Goal: Task Accomplishment & Management: Manage account settings

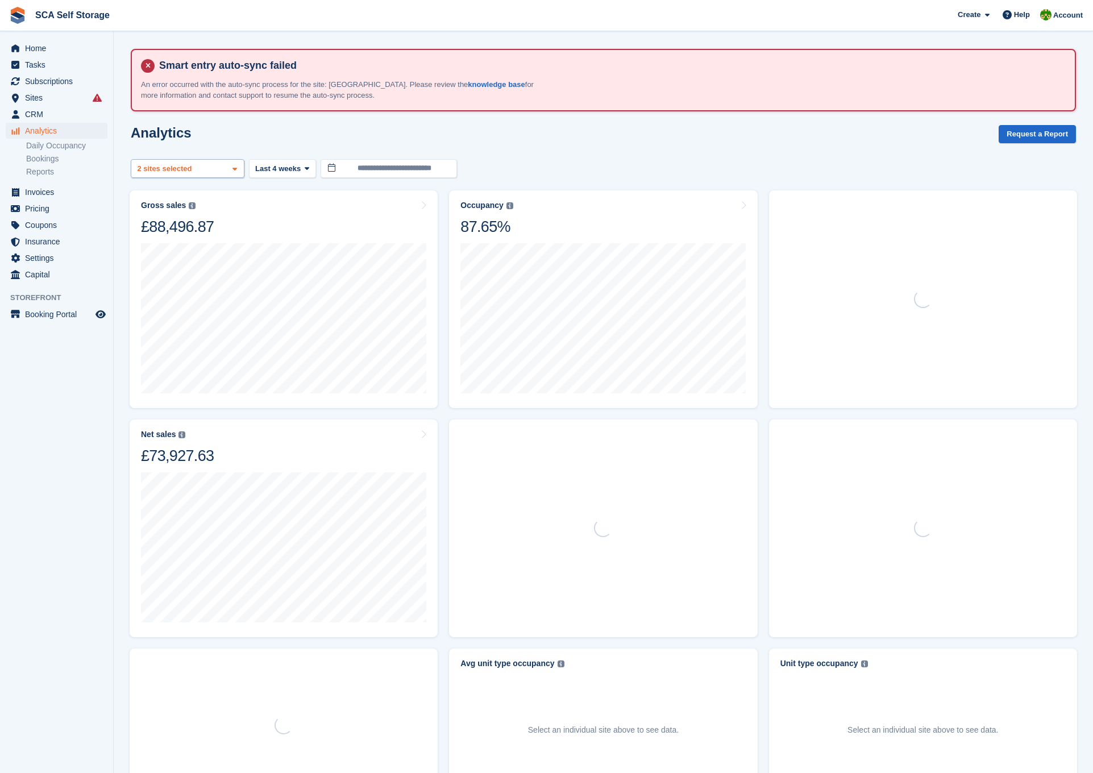
click at [226, 171] on div "Sunderland 2 sites selected" at bounding box center [188, 168] width 114 height 19
click at [177, 241] on div "[GEOGRAPHIC_DATA]" at bounding box center [187, 246] width 103 height 31
select select "****"
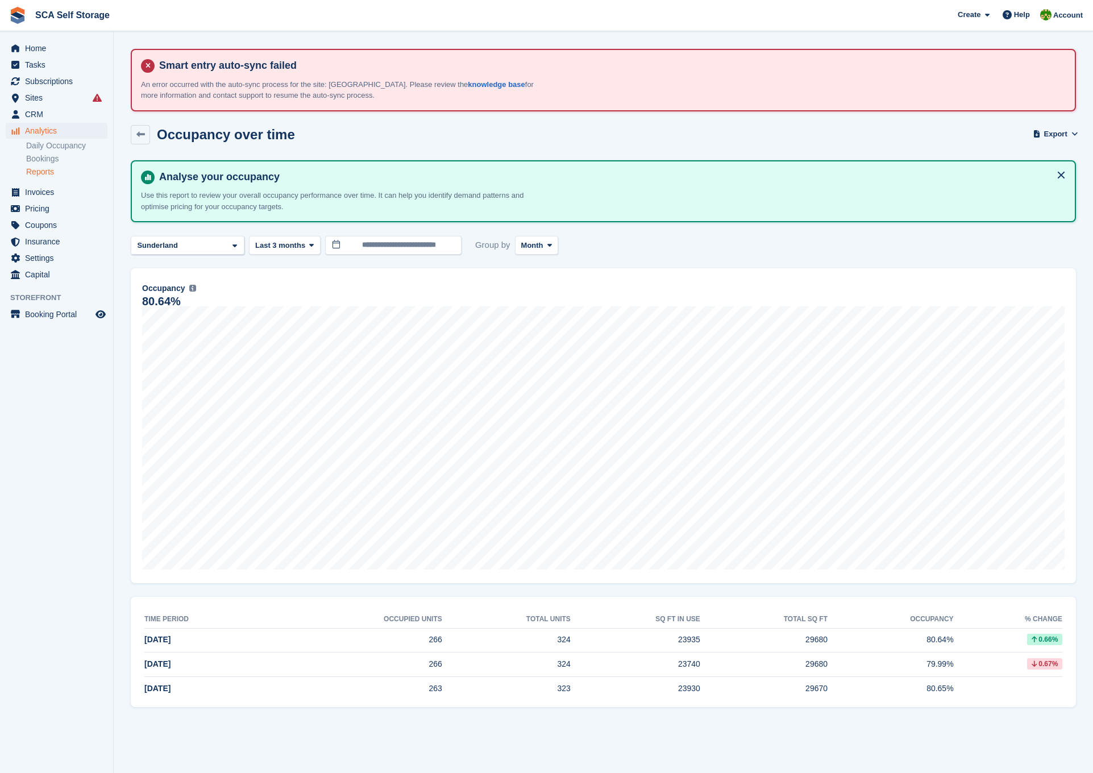
click at [52, 129] on span "Analytics" at bounding box center [59, 131] width 68 height 16
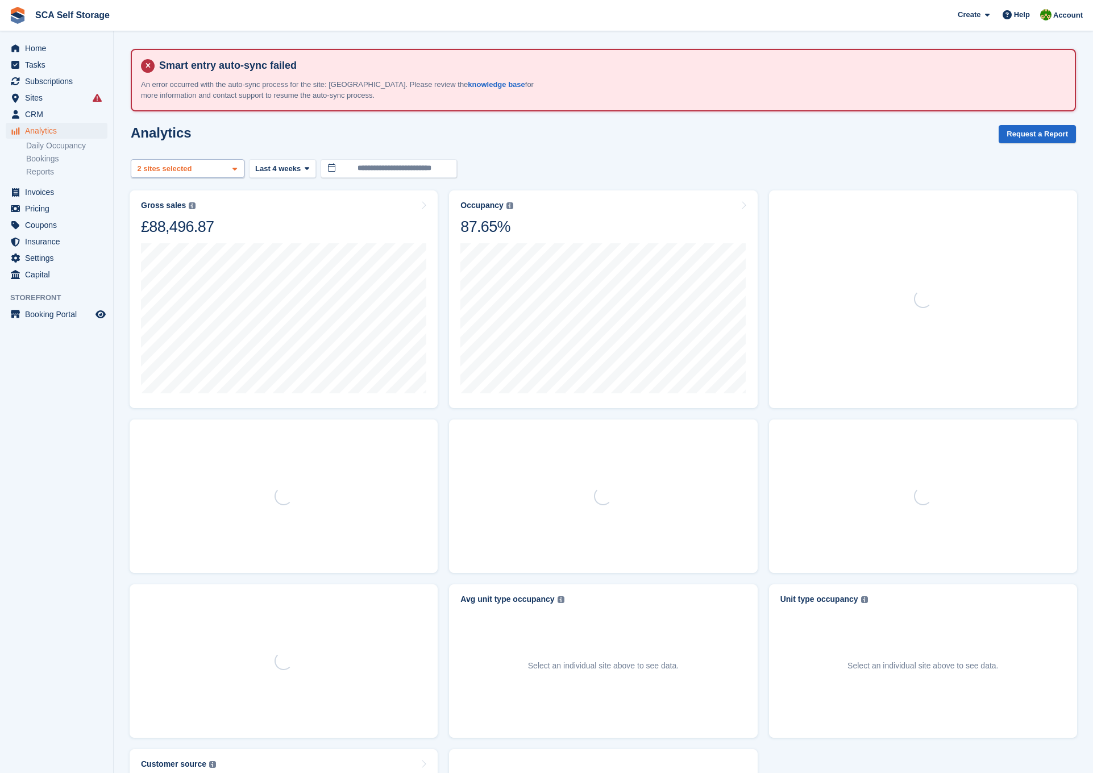
click at [212, 168] on div "Sunderland 2 sites selected" at bounding box center [188, 168] width 114 height 19
click at [191, 237] on div "[GEOGRAPHIC_DATA]" at bounding box center [187, 246] width 103 height 31
select select "****"
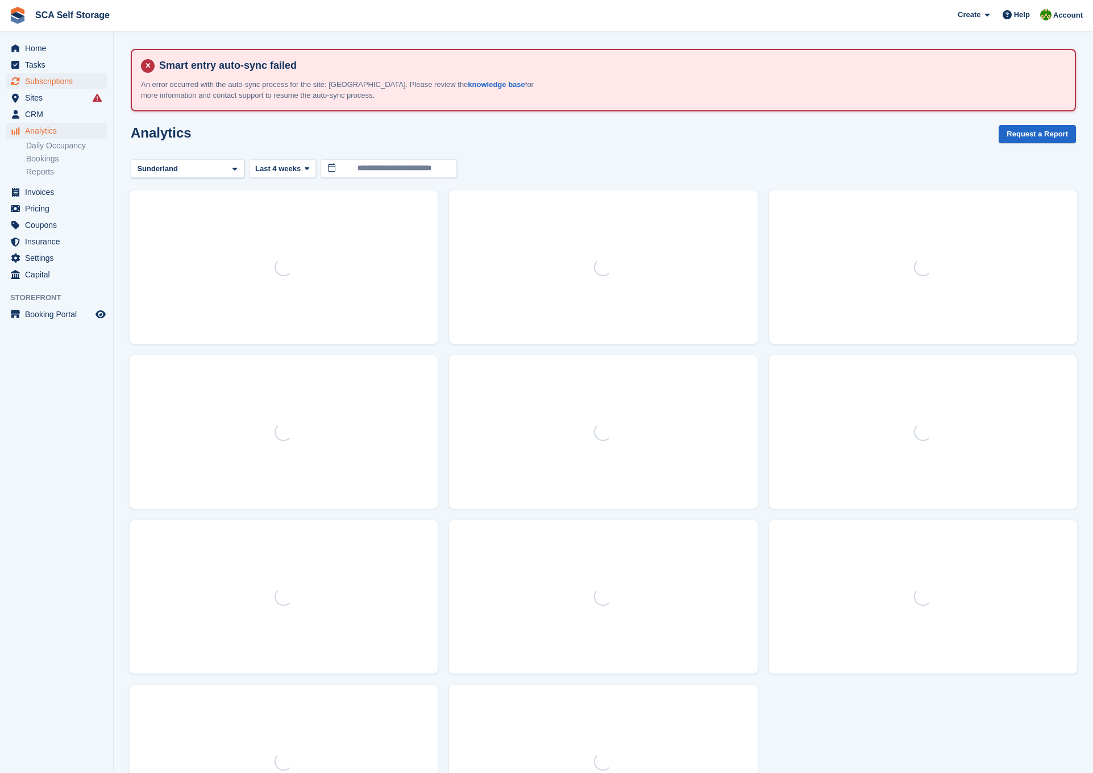
click at [51, 79] on span "Subscriptions" at bounding box center [59, 81] width 68 height 16
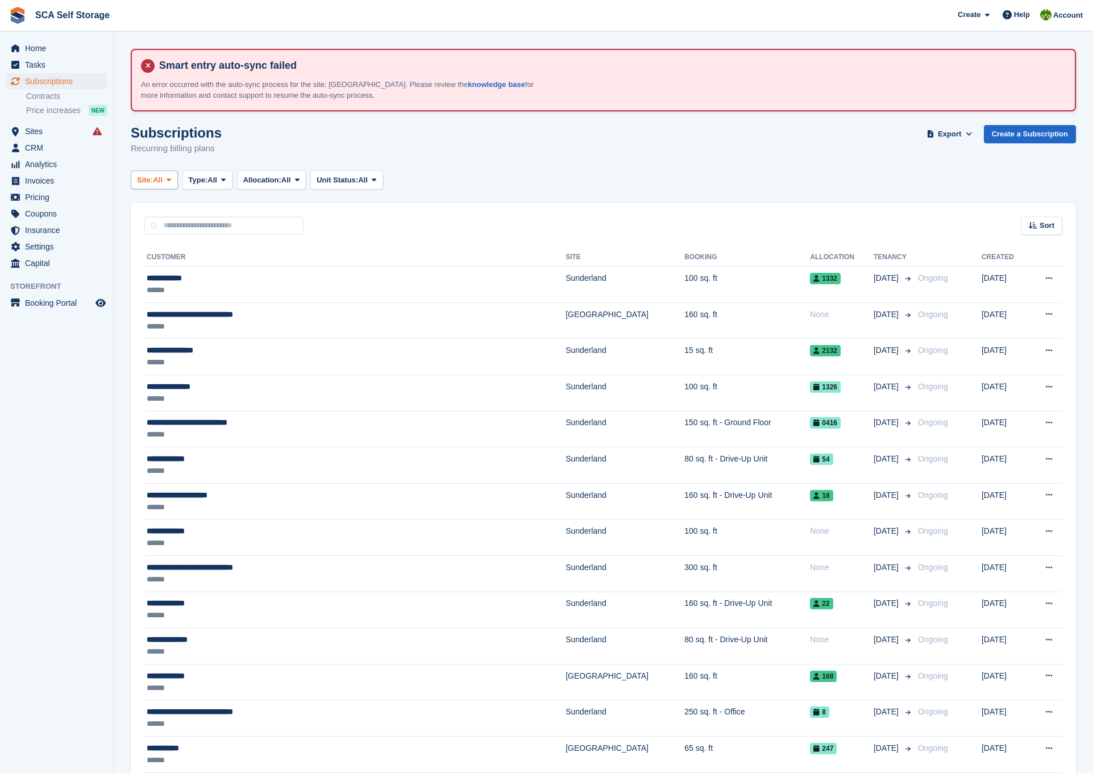
click at [162, 180] on span "All" at bounding box center [158, 180] width 10 height 11
click at [178, 230] on link "Sunderland" at bounding box center [187, 227] width 102 height 20
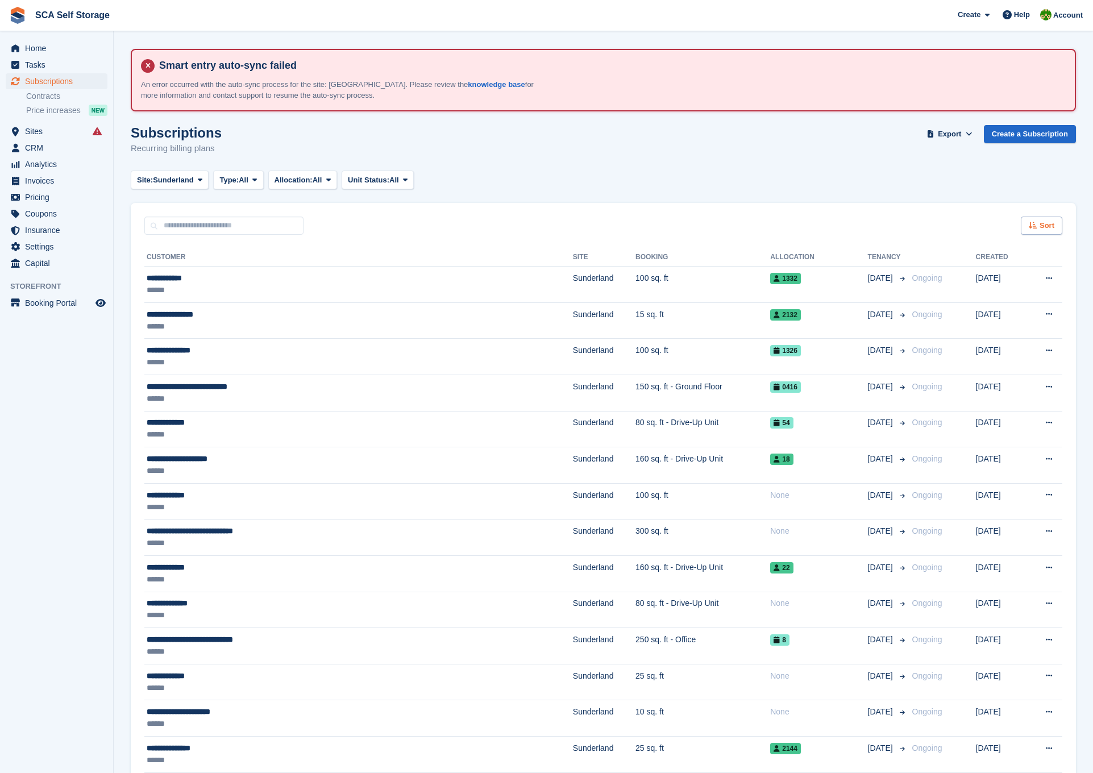
click at [1028, 225] on div "Sort" at bounding box center [1042, 226] width 42 height 19
click at [996, 298] on span "Move in date" at bounding box center [994, 296] width 45 height 9
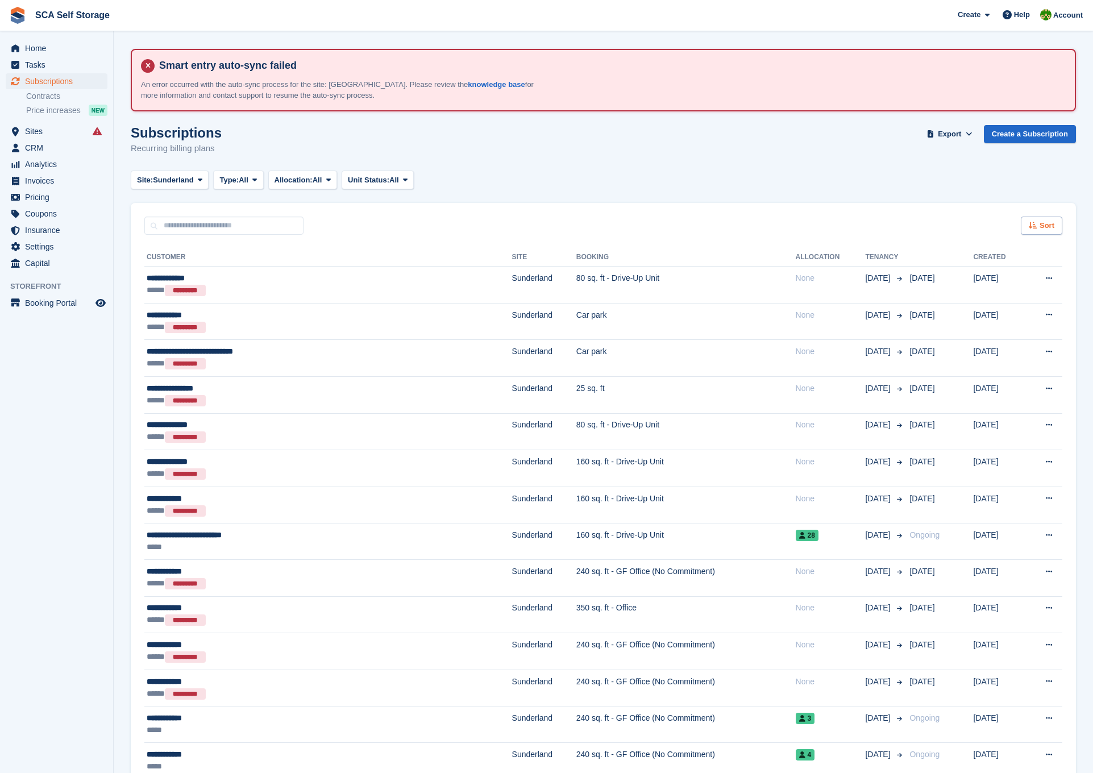
click at [1046, 226] on span "Sort" at bounding box center [1047, 225] width 15 height 11
click at [996, 360] on span "Move in (newest first)" at bounding box center [1010, 358] width 81 height 9
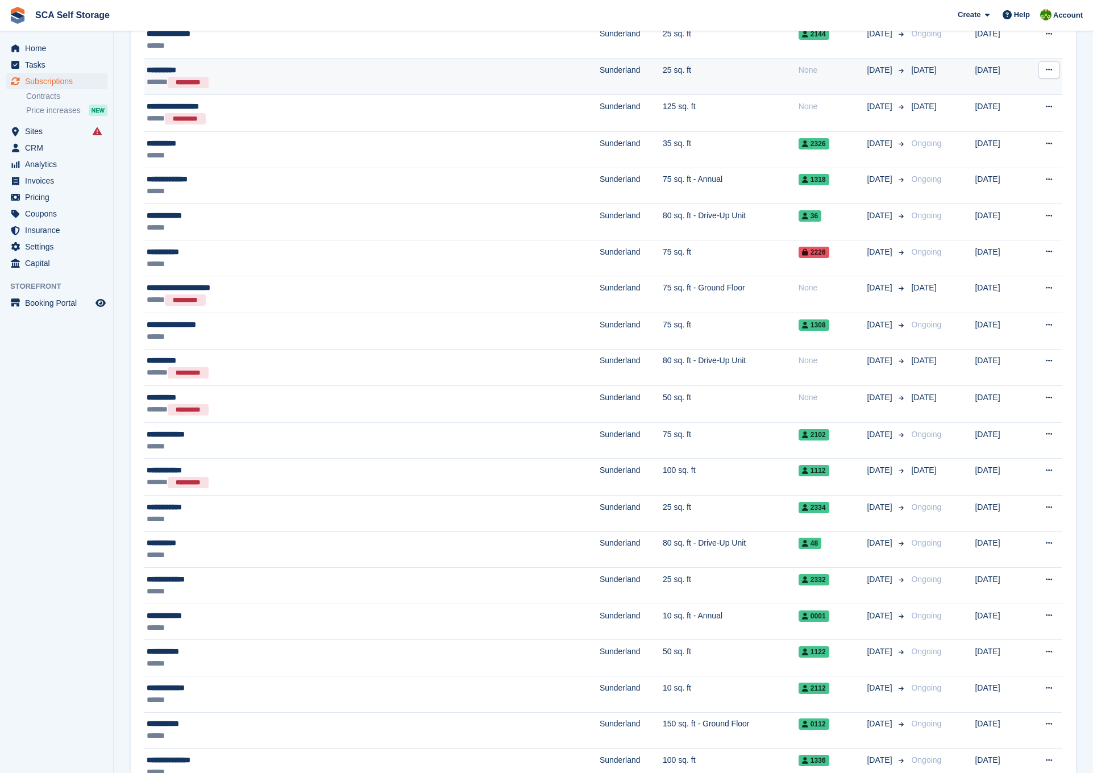
scroll to position [1228, 0]
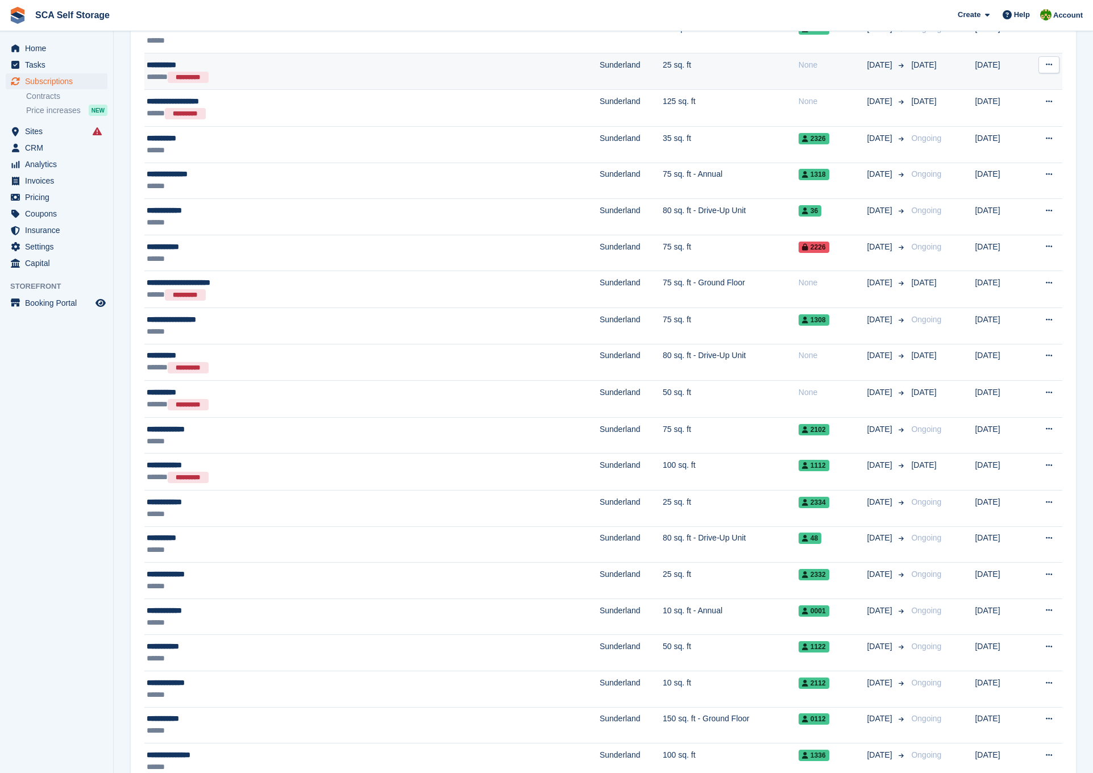
click at [727, 78] on td "25 sq. ft" at bounding box center [731, 71] width 136 height 37
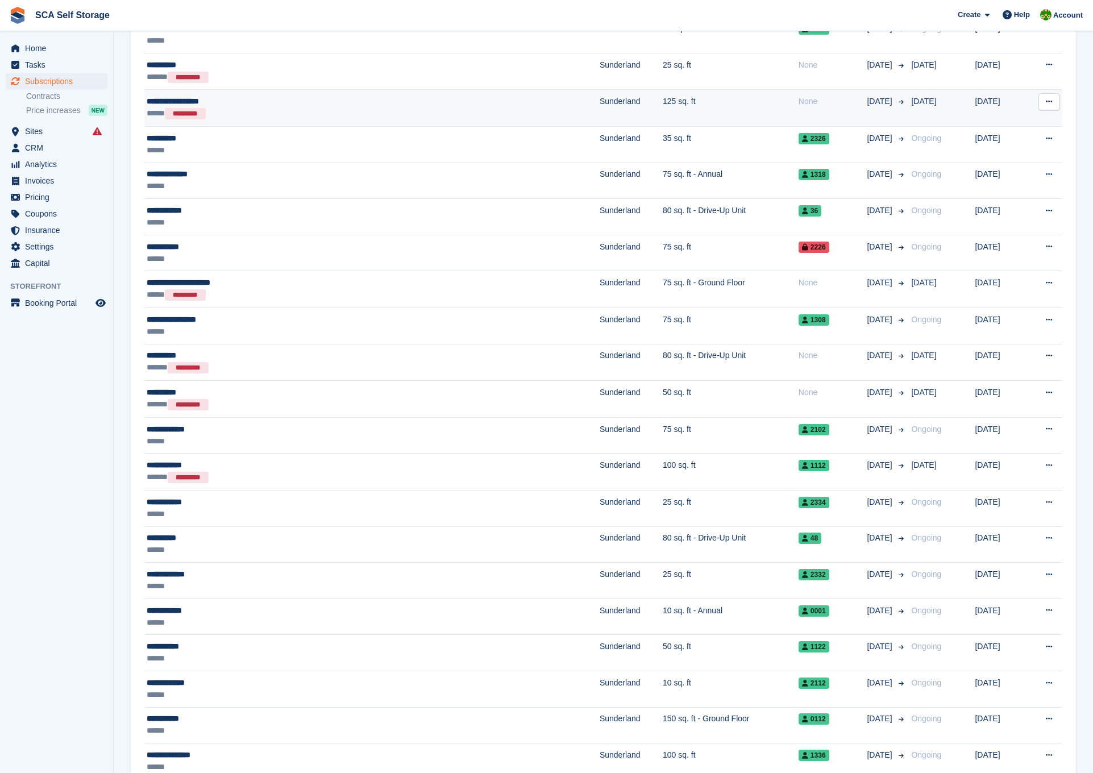
click at [308, 108] on div "***** *********" at bounding box center [293, 113] width 292 height 13
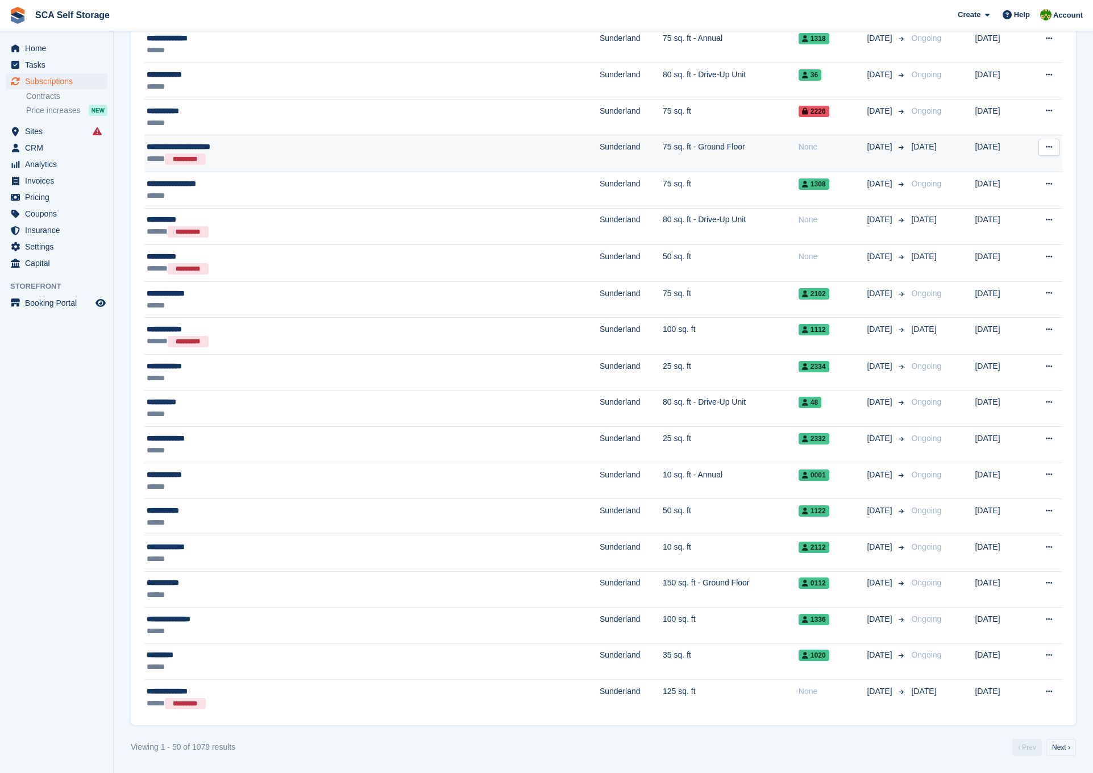
scroll to position [1363, 0]
click at [663, 148] on td "75 sq. ft - Ground Floor" at bounding box center [731, 154] width 136 height 37
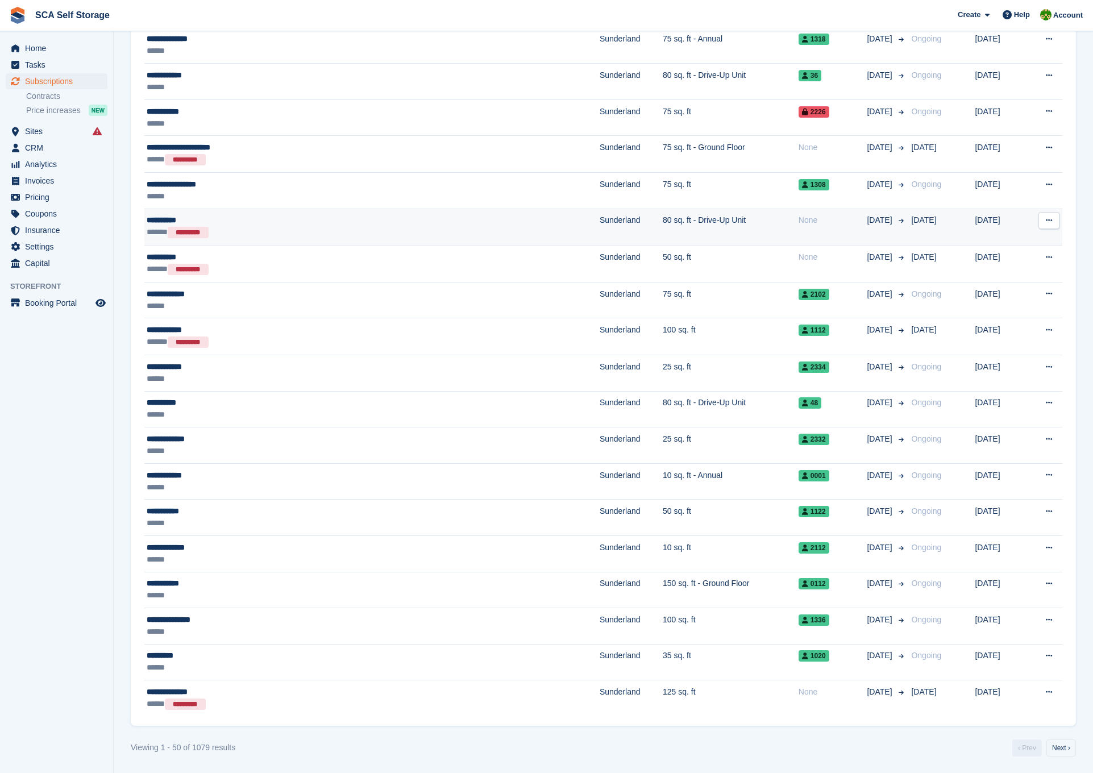
click at [711, 225] on td "80 sq. ft - Drive-Up Unit" at bounding box center [731, 227] width 136 height 37
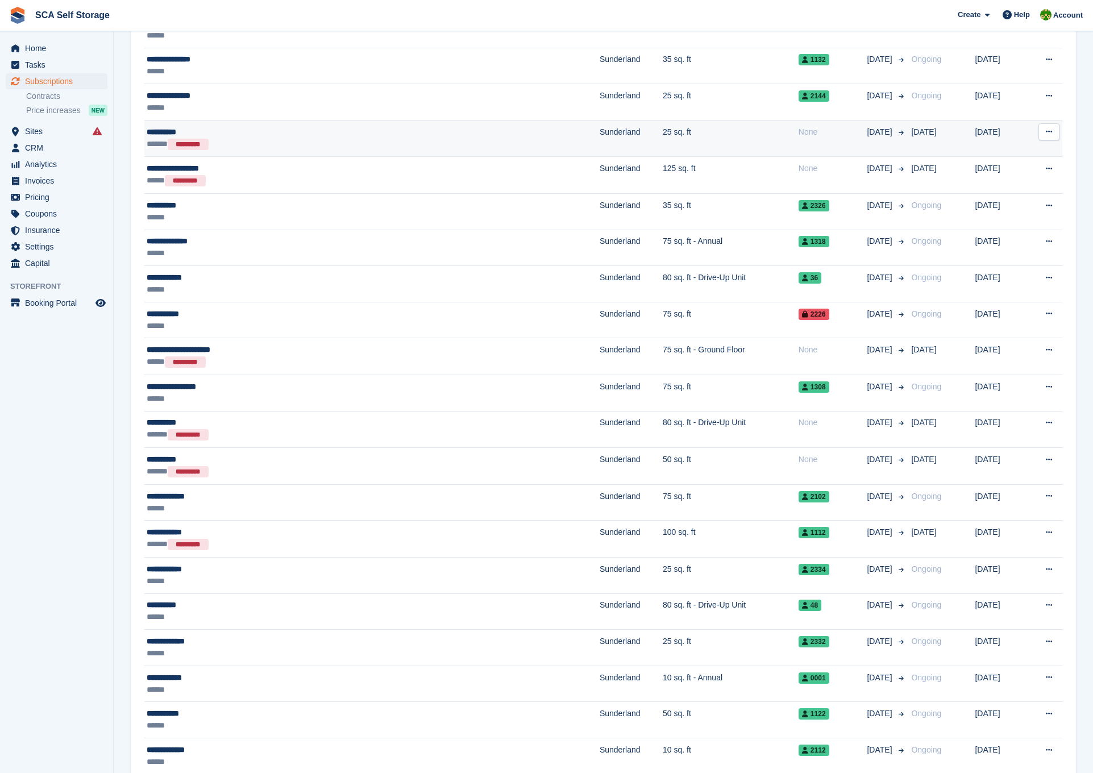
scroll to position [1162, 0]
click at [663, 130] on td "25 sq. ft" at bounding box center [731, 137] width 136 height 37
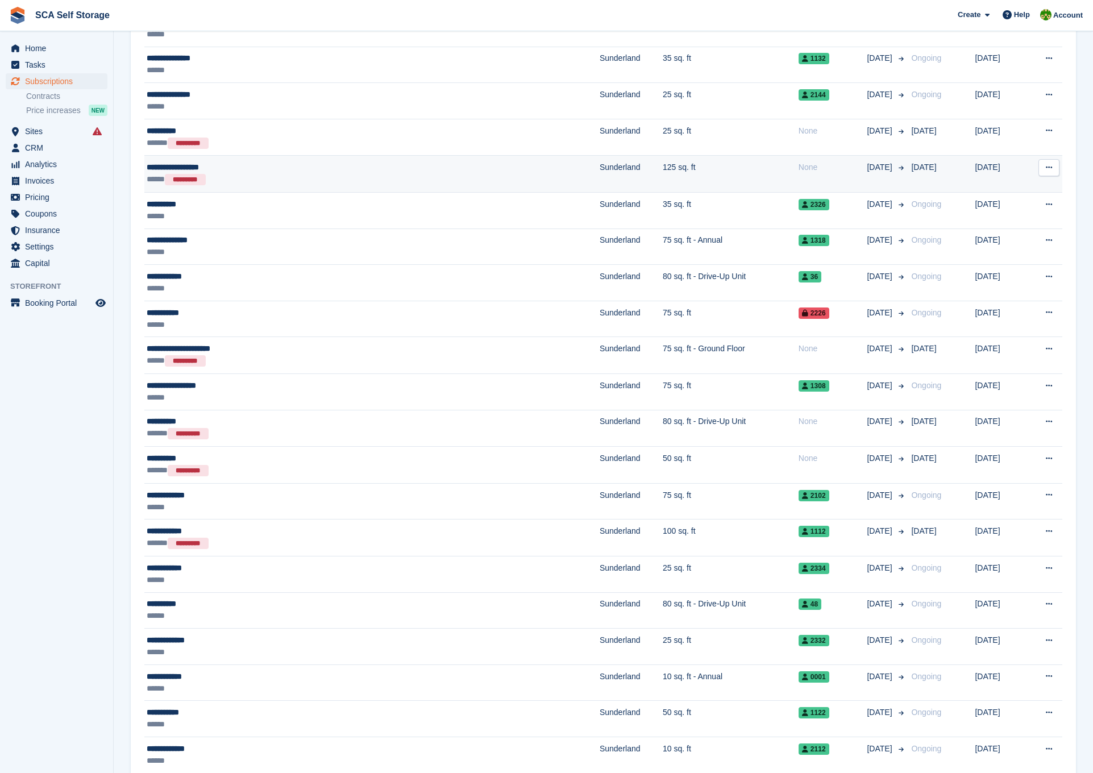
click at [374, 172] on div "**********" at bounding box center [293, 167] width 292 height 12
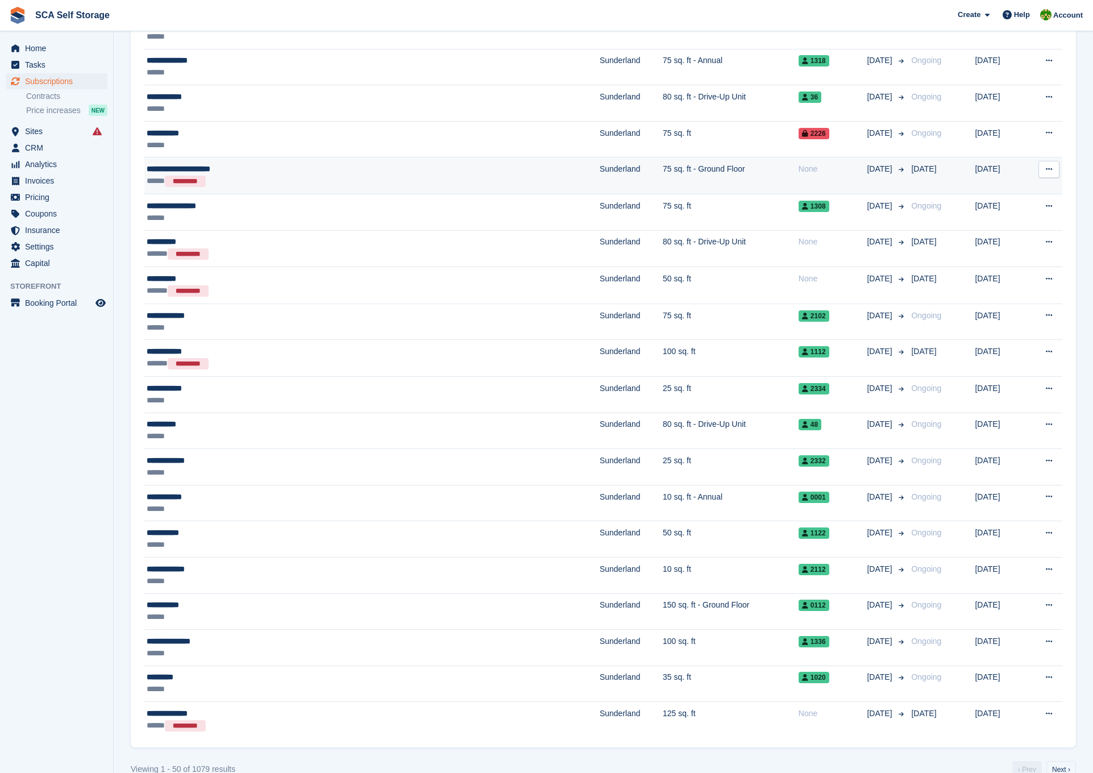
scroll to position [1357, 0]
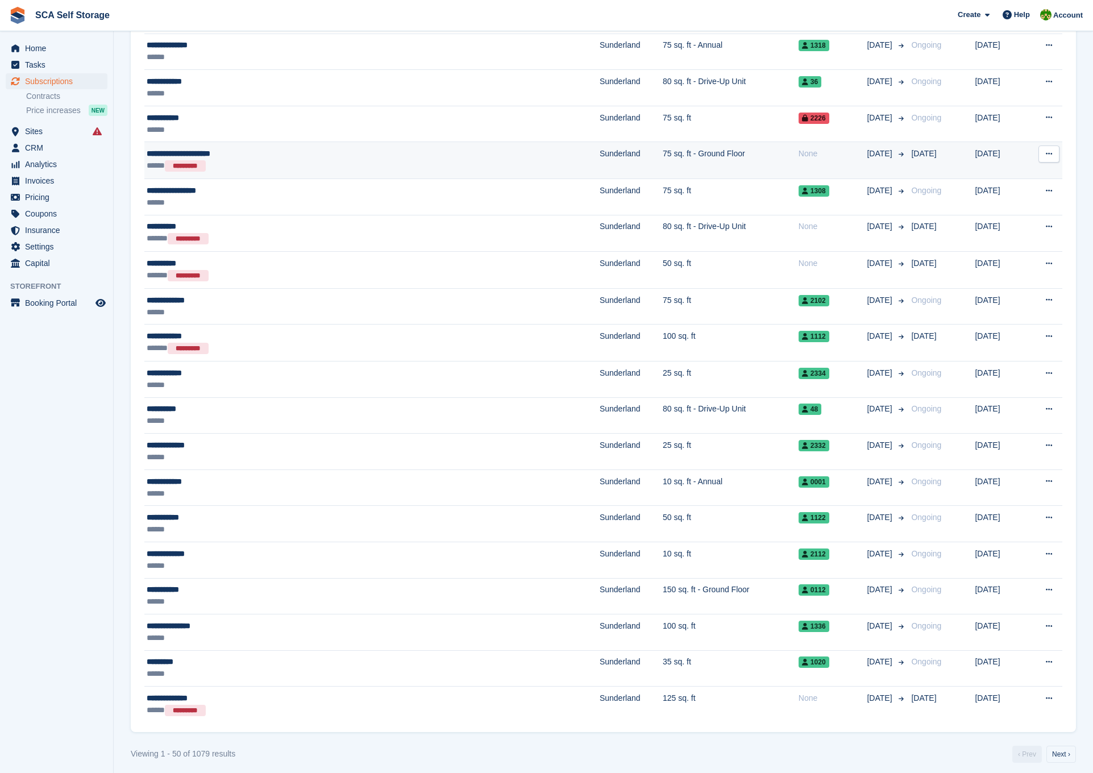
click at [600, 157] on td "Sunderland" at bounding box center [631, 160] width 63 height 37
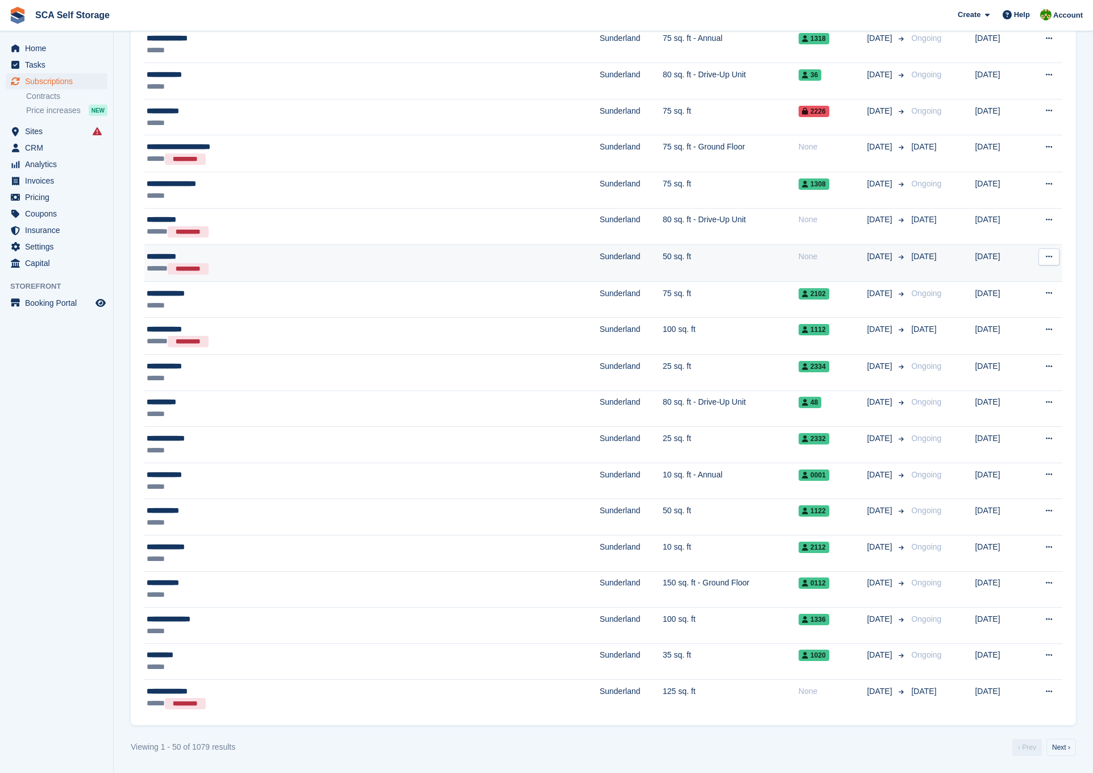
scroll to position [1363, 0]
click at [907, 268] on td "23 Aug" at bounding box center [941, 264] width 68 height 37
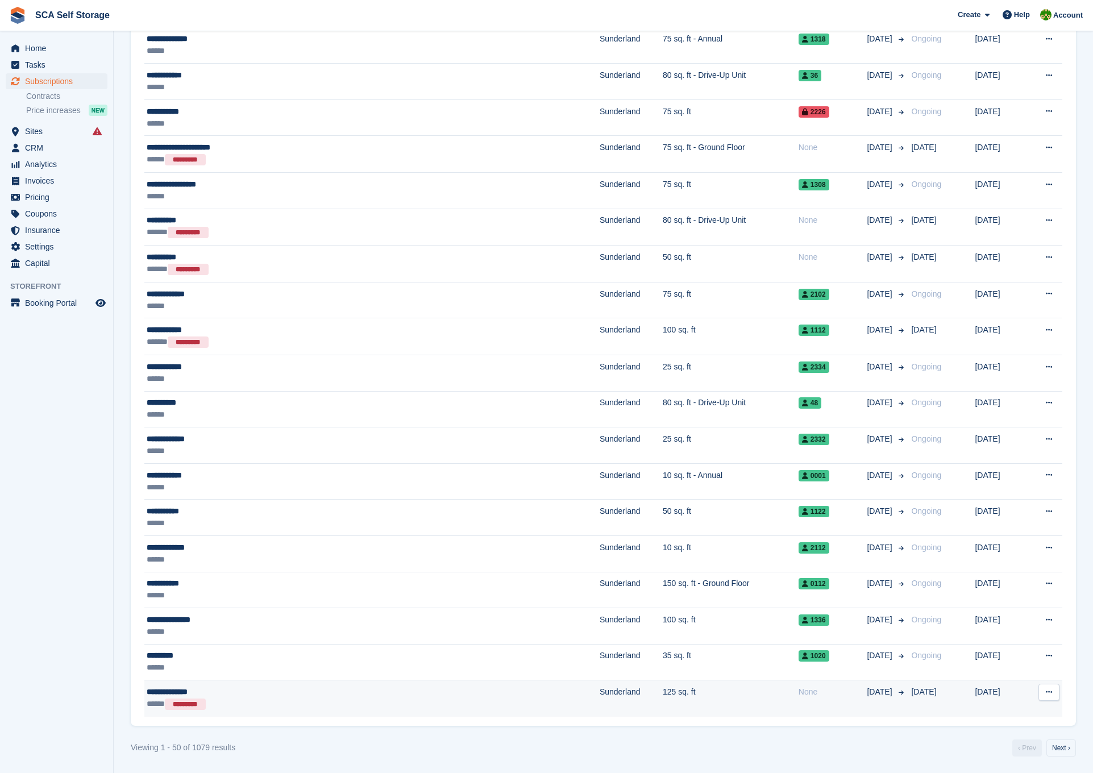
click at [867, 697] on span "15 Aug" at bounding box center [880, 692] width 27 height 12
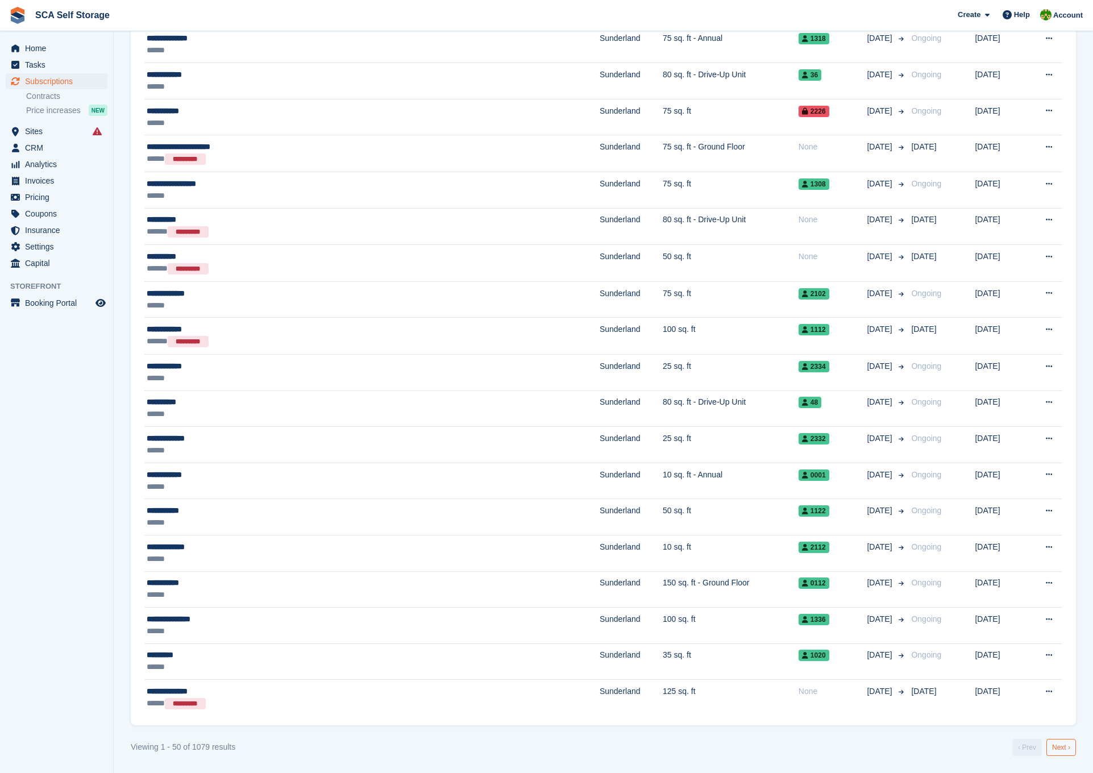
click at [1061, 753] on link "Next ›" at bounding box center [1062, 747] width 30 height 17
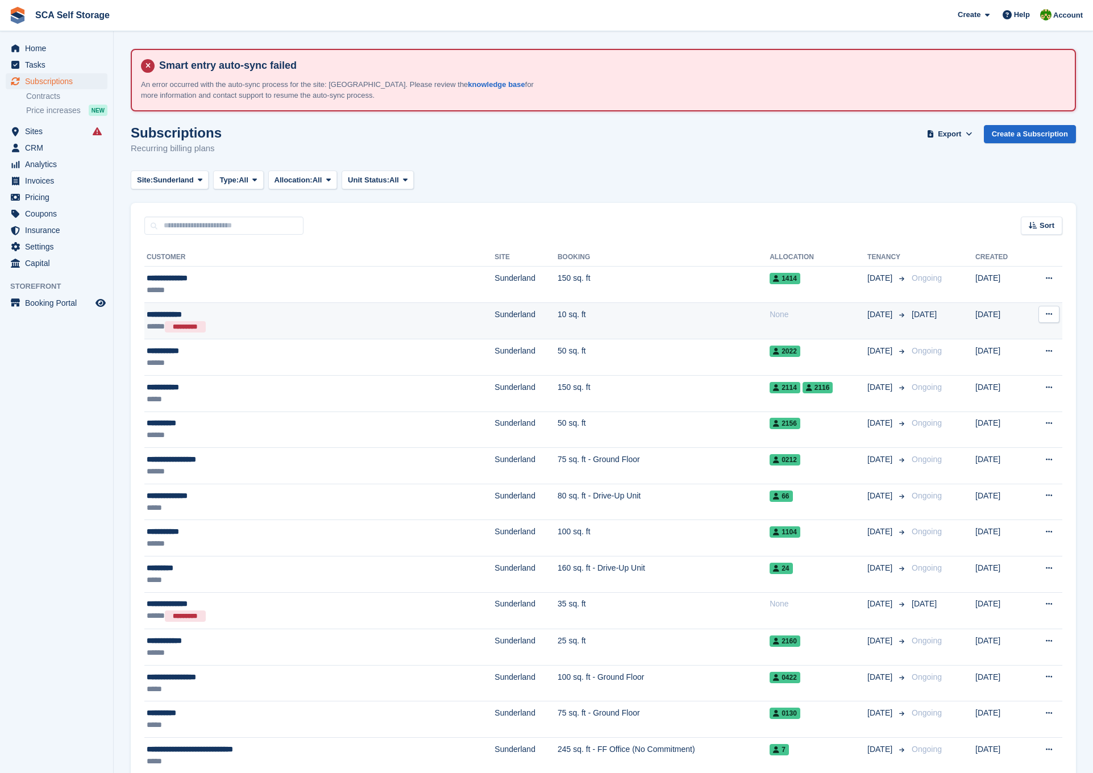
click at [558, 320] on td "10 sq. ft" at bounding box center [664, 321] width 212 height 37
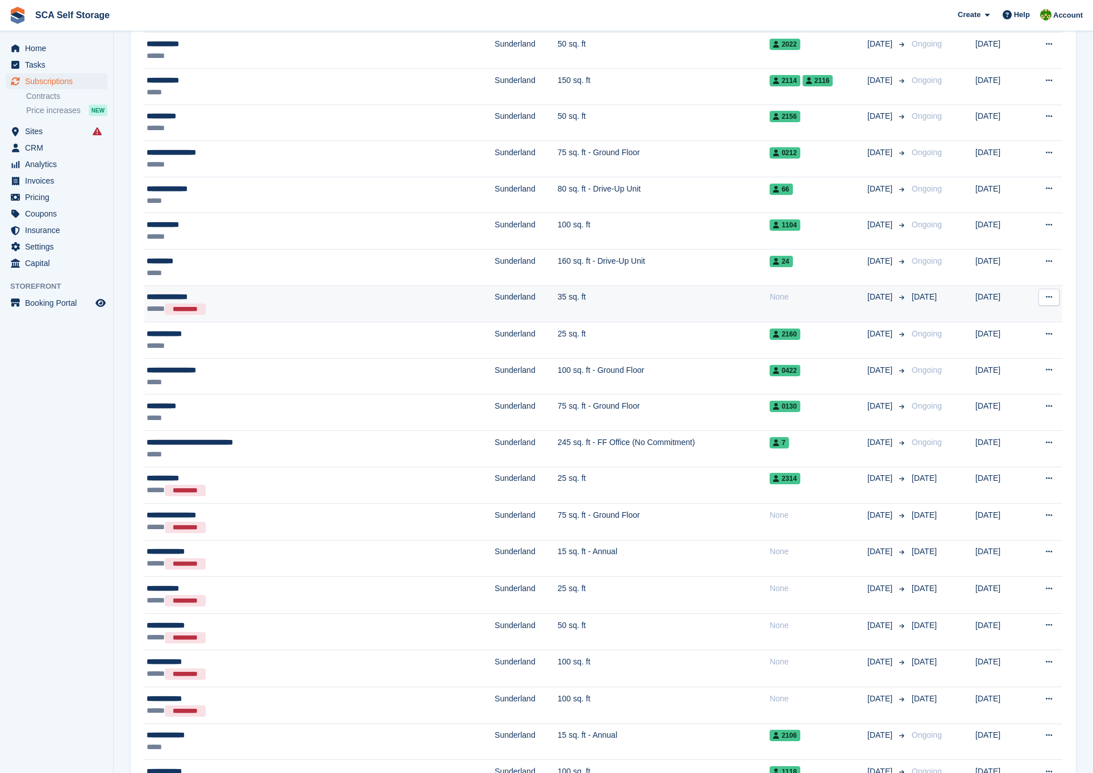
scroll to position [312, 0]
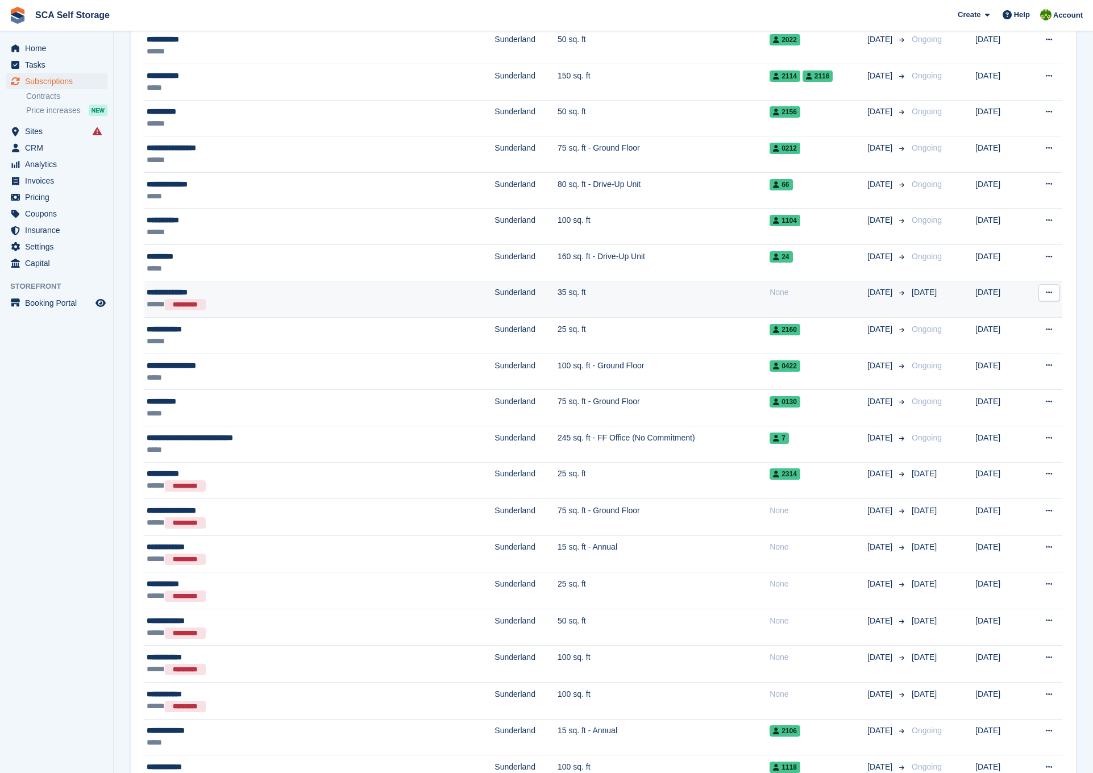
click at [694, 294] on td "35 sq. ft" at bounding box center [664, 299] width 212 height 37
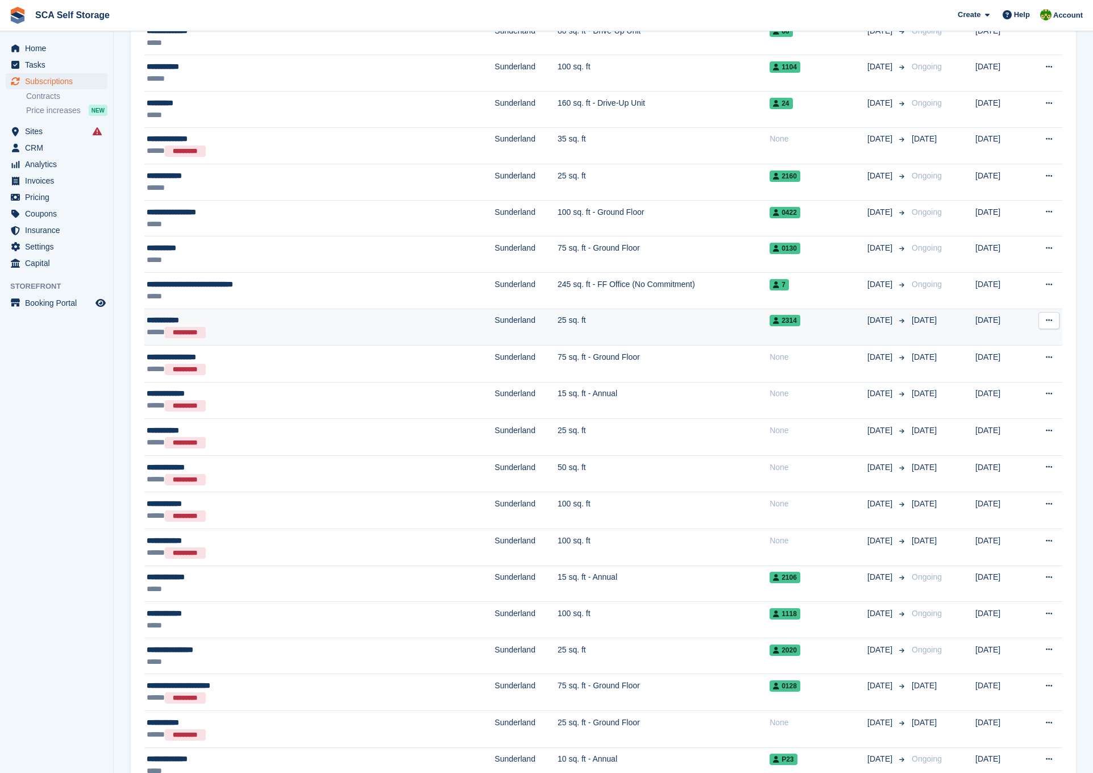
scroll to position [492, 0]
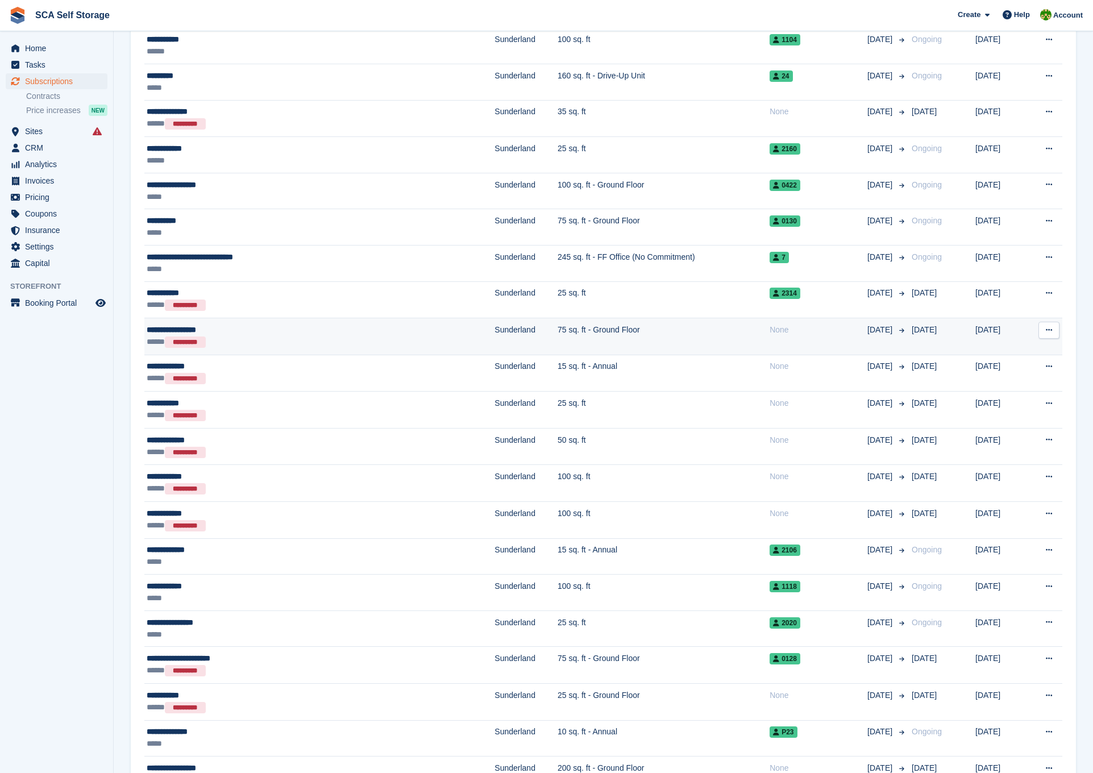
click at [770, 324] on div "None" at bounding box center [819, 330] width 98 height 12
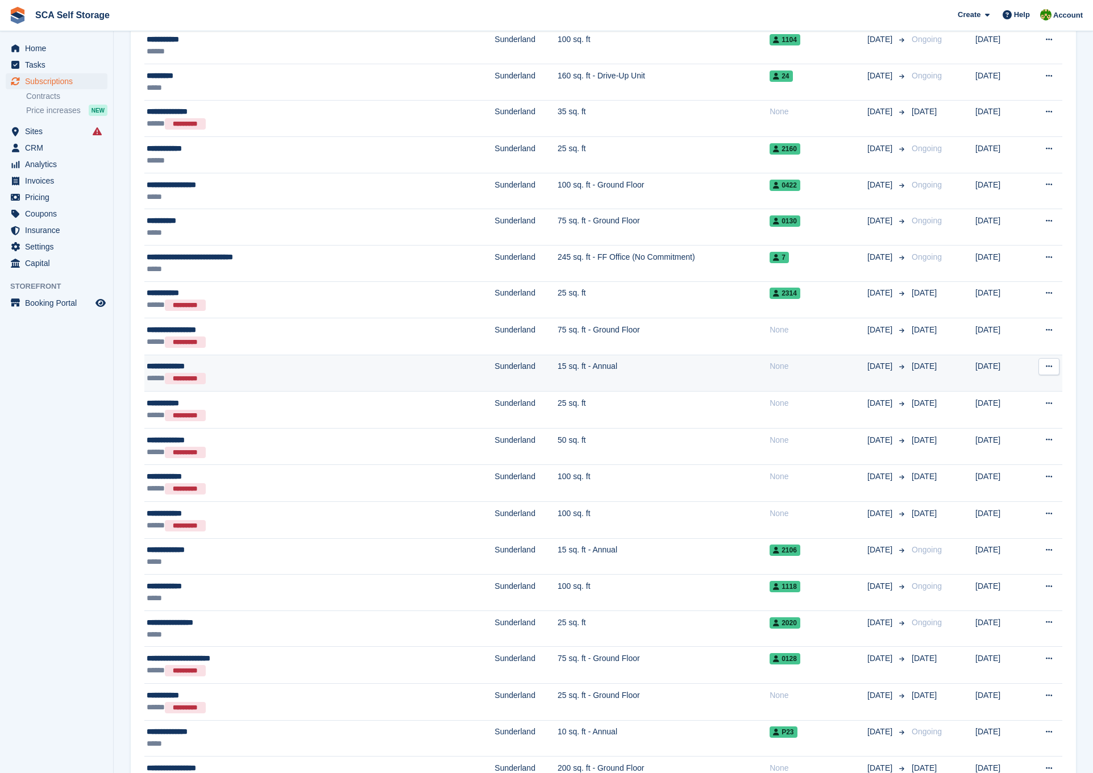
click at [289, 363] on div "**********" at bounding box center [259, 367] width 225 height 12
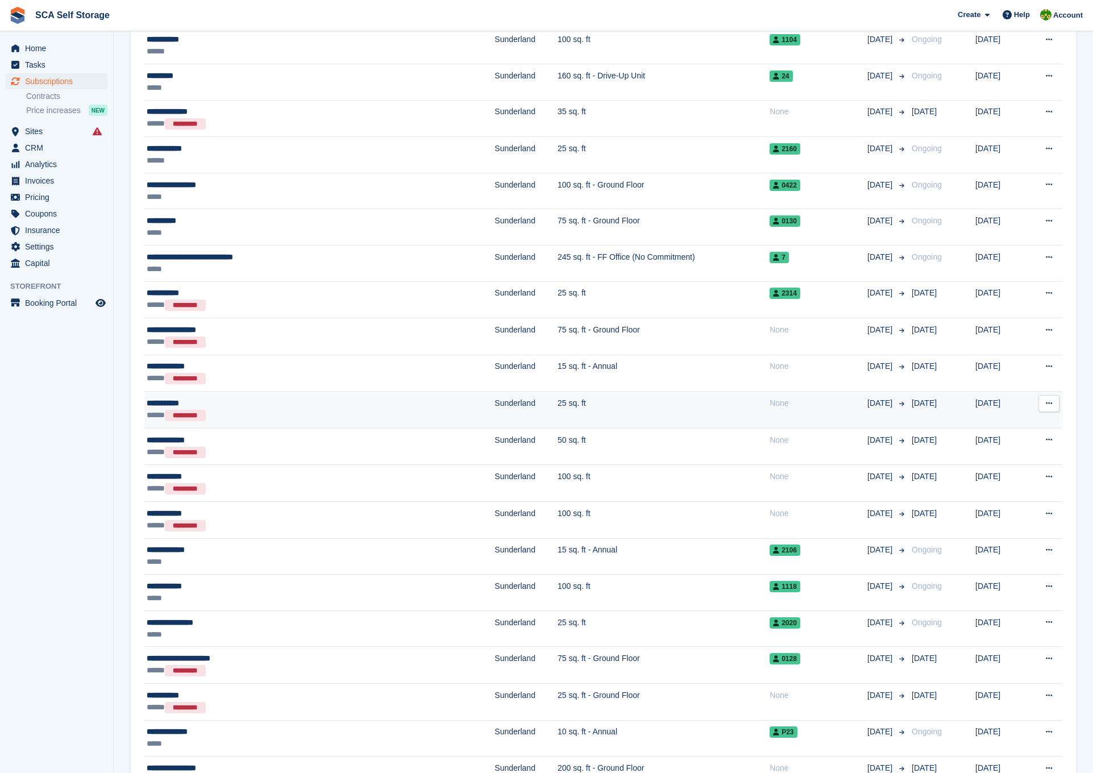
click at [336, 416] on div "***** *********" at bounding box center [259, 415] width 225 height 13
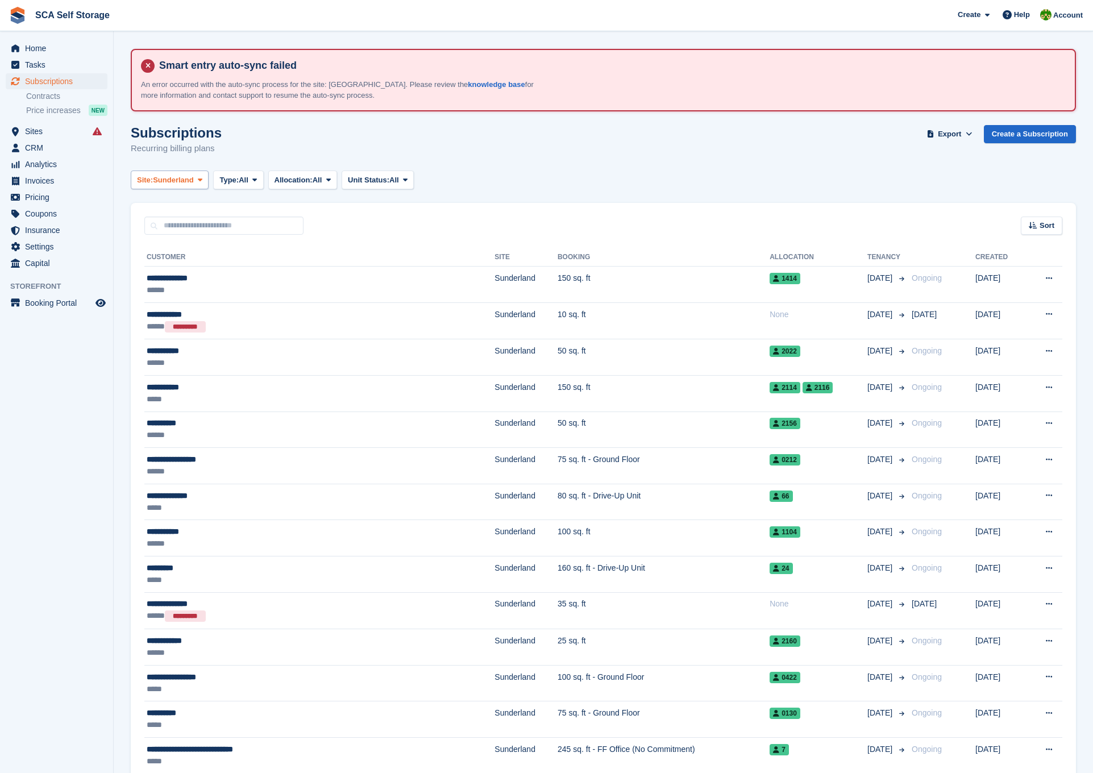
scroll to position [0, 0]
click at [173, 182] on span "Sunderland" at bounding box center [173, 180] width 41 height 11
drag, startPoint x: 189, startPoint y: 242, endPoint x: 164, endPoint y: 233, distance: 27.4
click at [188, 242] on link "[GEOGRAPHIC_DATA]" at bounding box center [187, 248] width 102 height 20
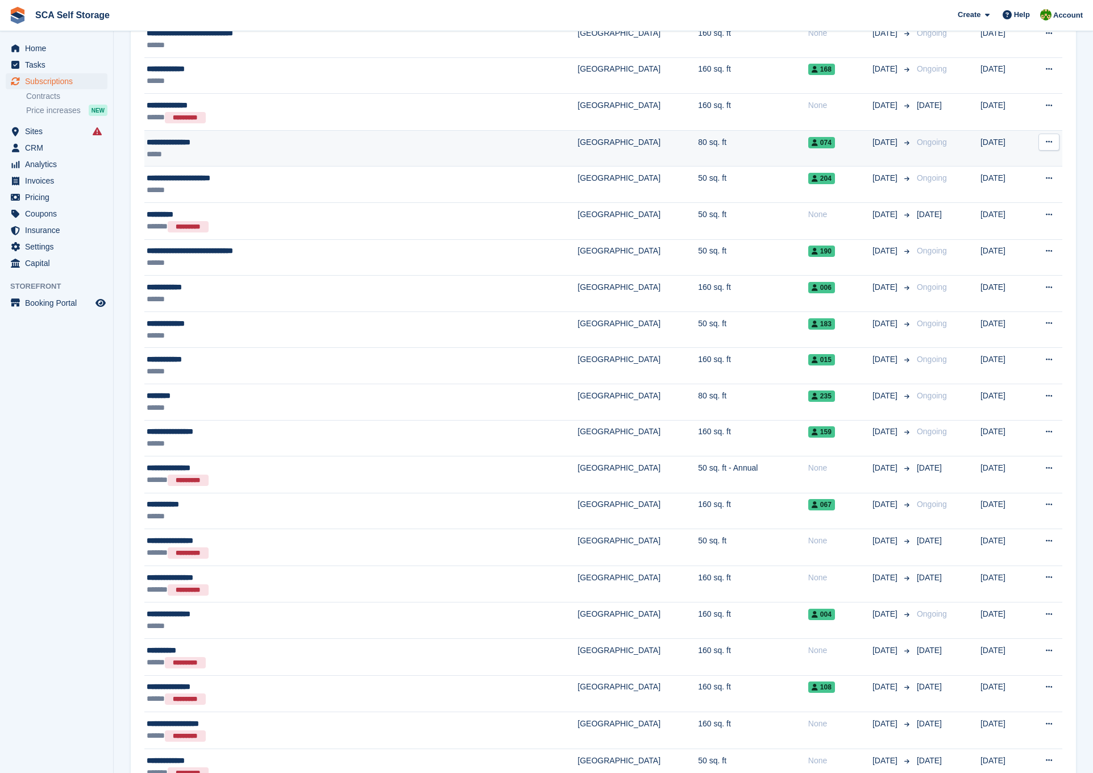
scroll to position [354, 0]
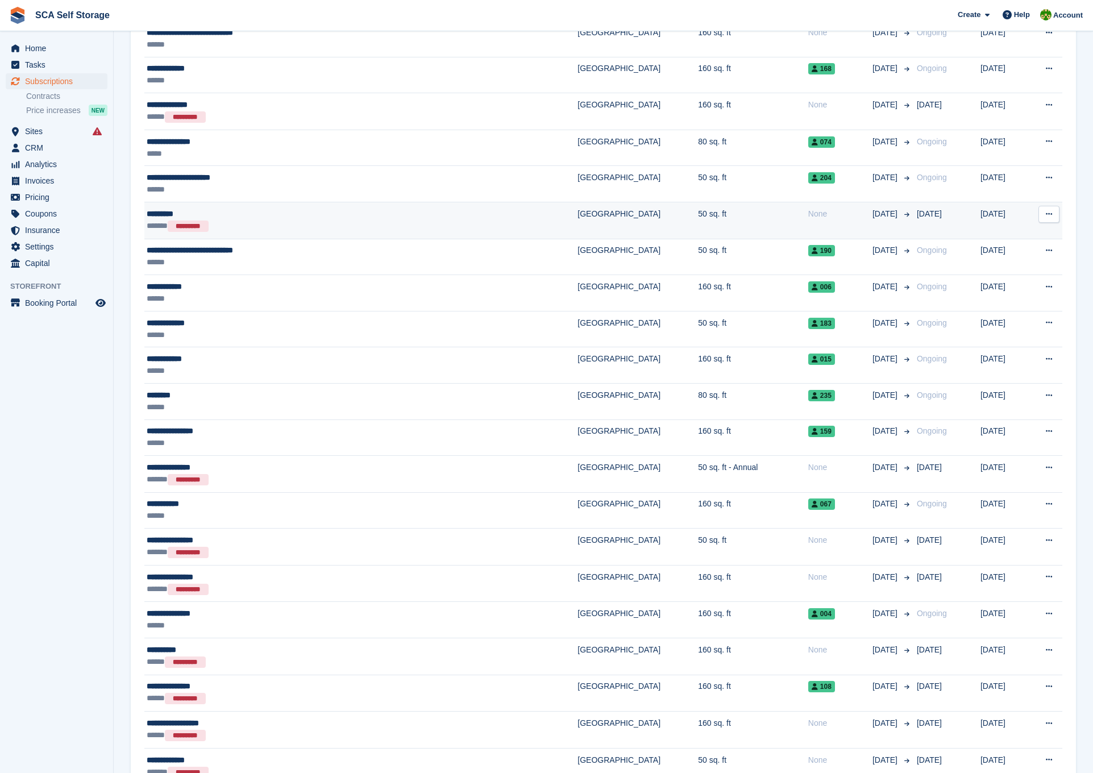
click at [698, 209] on td "50 sq. ft" at bounding box center [753, 220] width 110 height 37
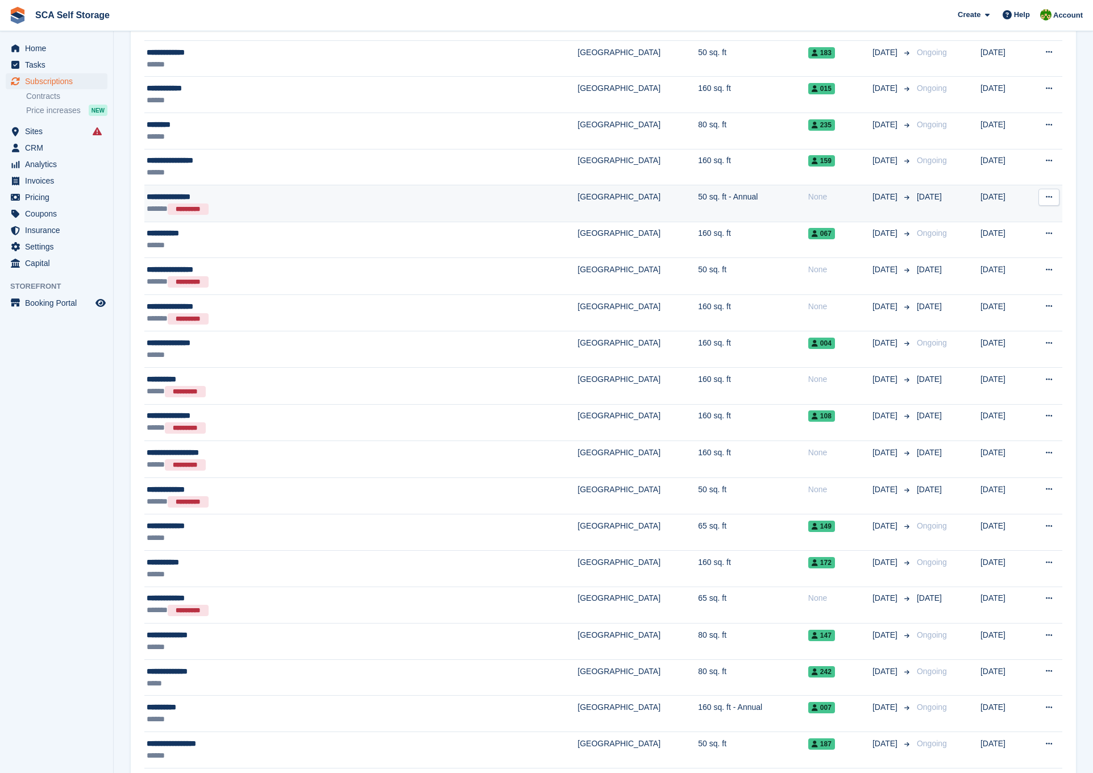
scroll to position [627, 0]
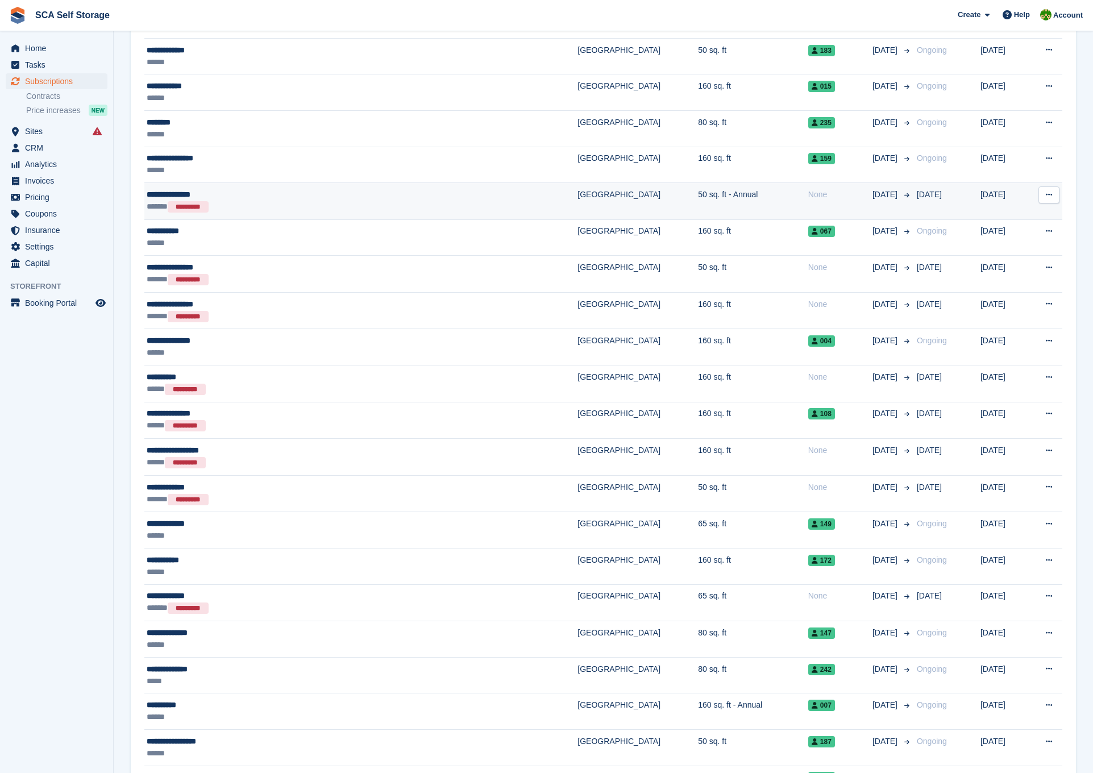
click at [698, 199] on td "50 sq. ft - Annual" at bounding box center [753, 201] width 110 height 37
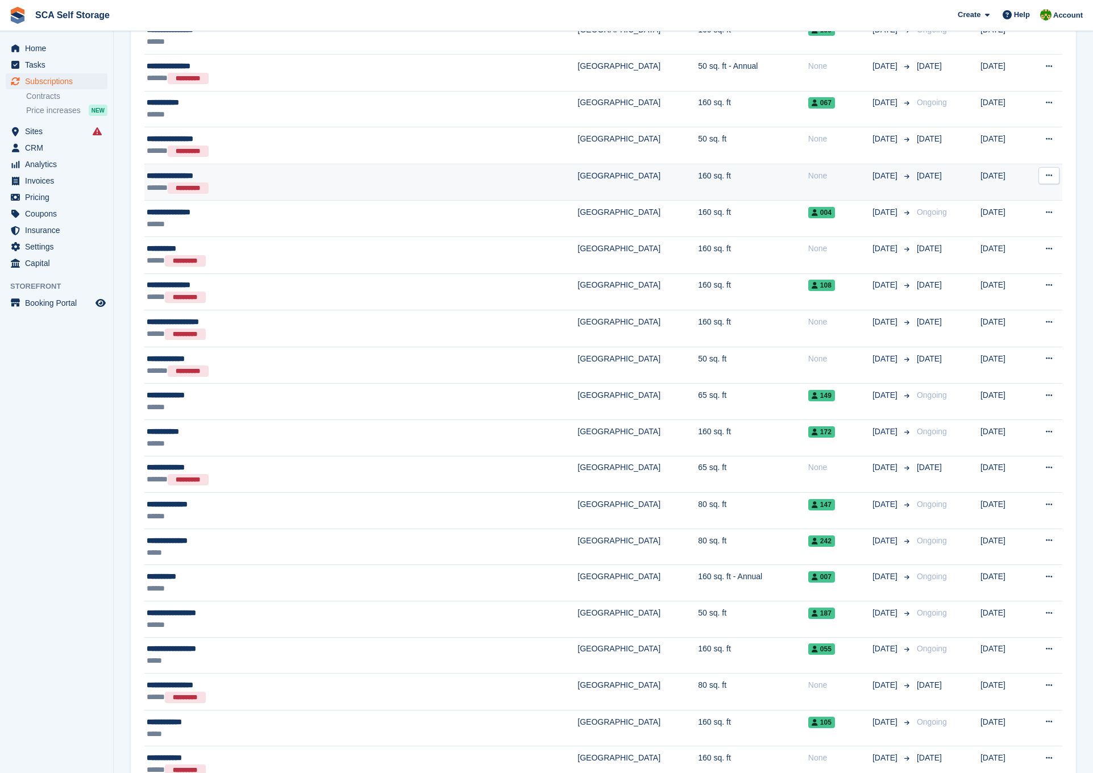
scroll to position [757, 0]
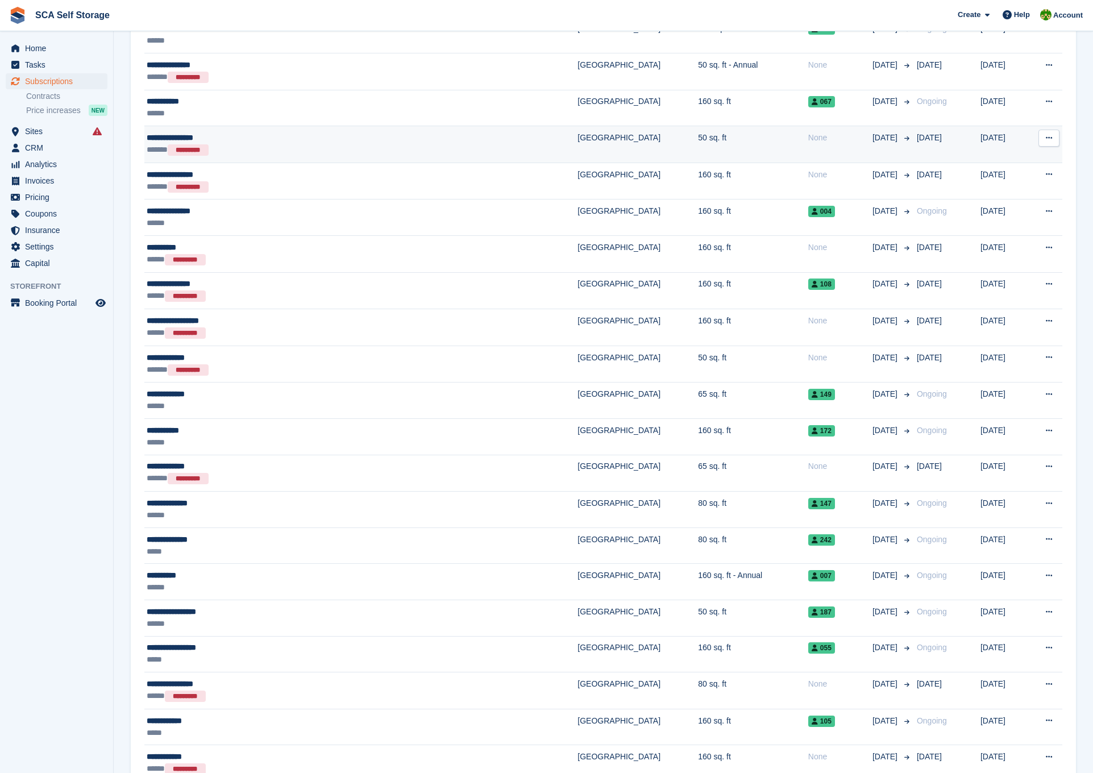
click at [809, 147] on td "None" at bounding box center [841, 144] width 64 height 37
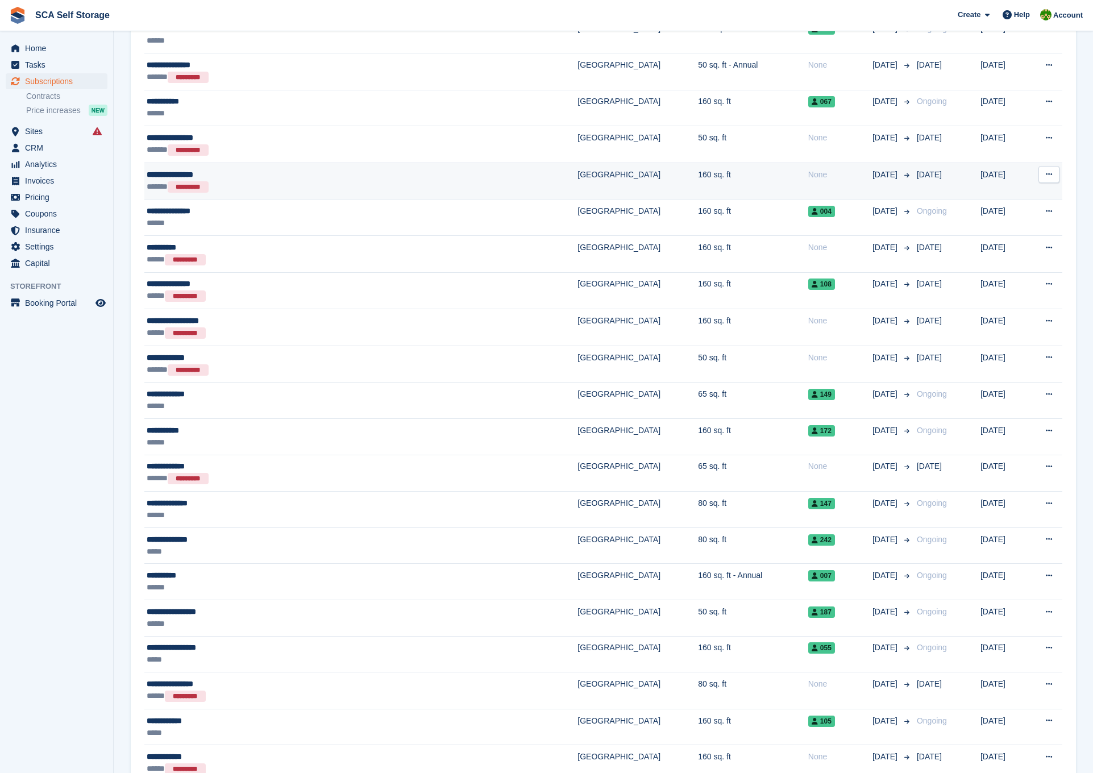
click at [809, 185] on td "None" at bounding box center [841, 181] width 64 height 37
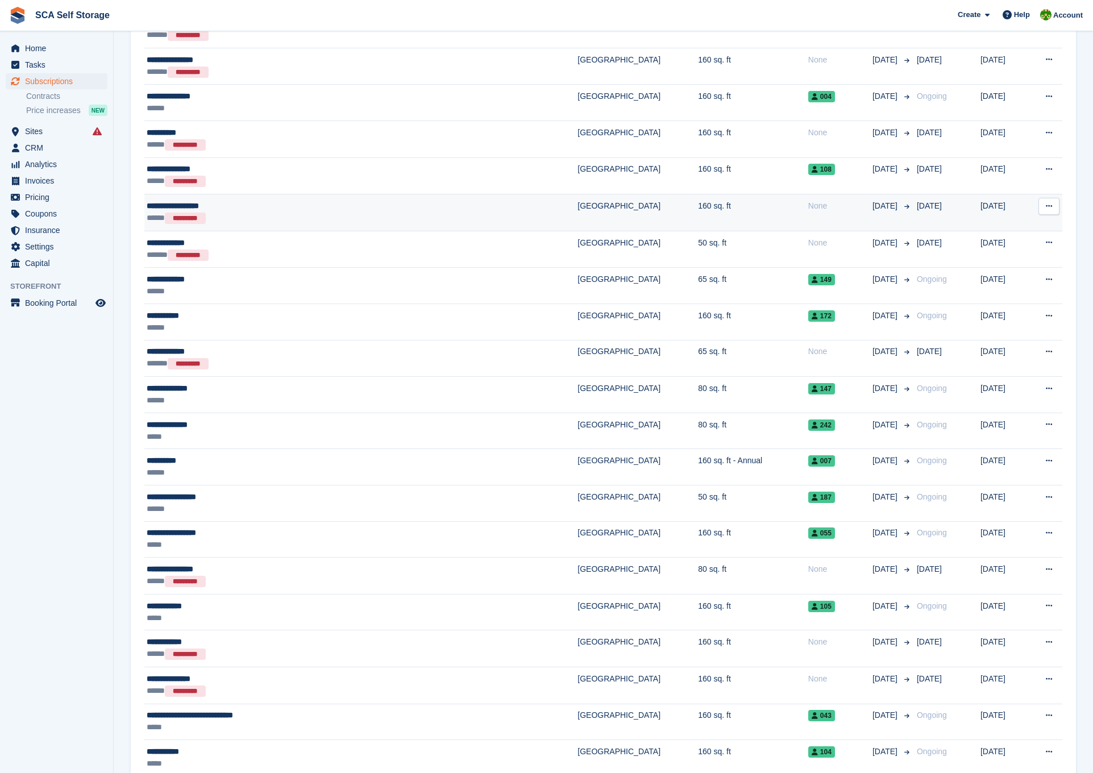
scroll to position [879, 0]
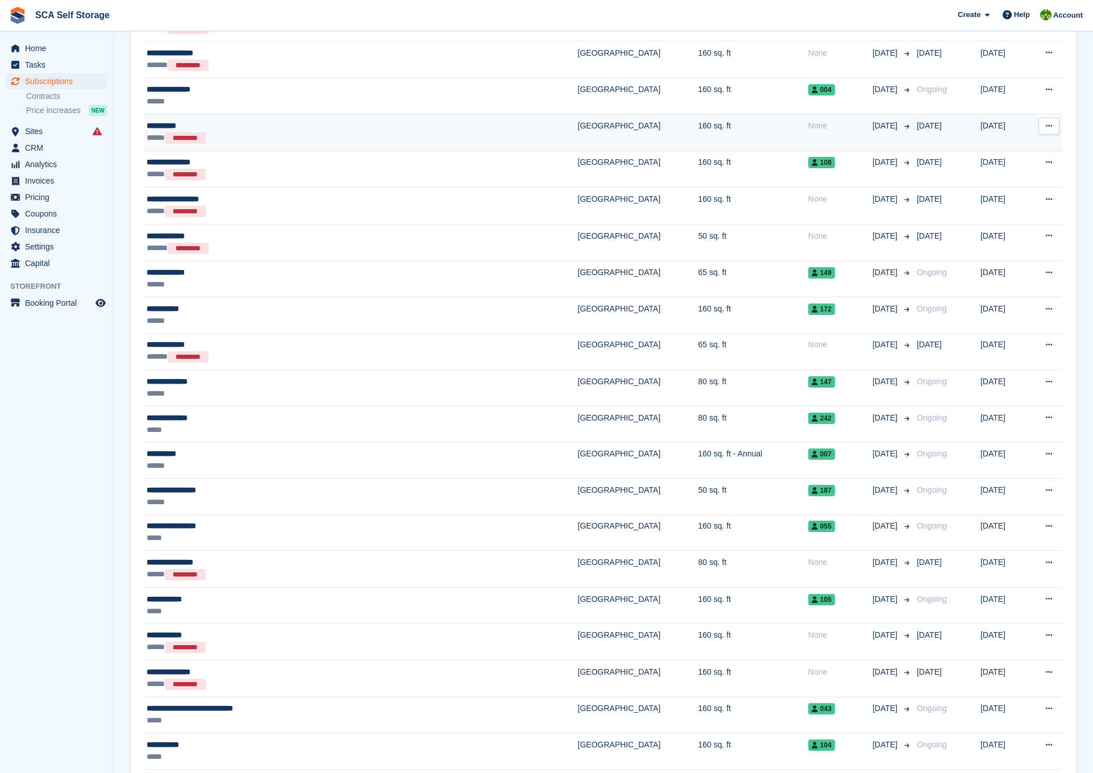
drag, startPoint x: 734, startPoint y: 143, endPoint x: 720, endPoint y: 143, distance: 13.7
click at [809, 143] on td "None" at bounding box center [841, 132] width 64 height 37
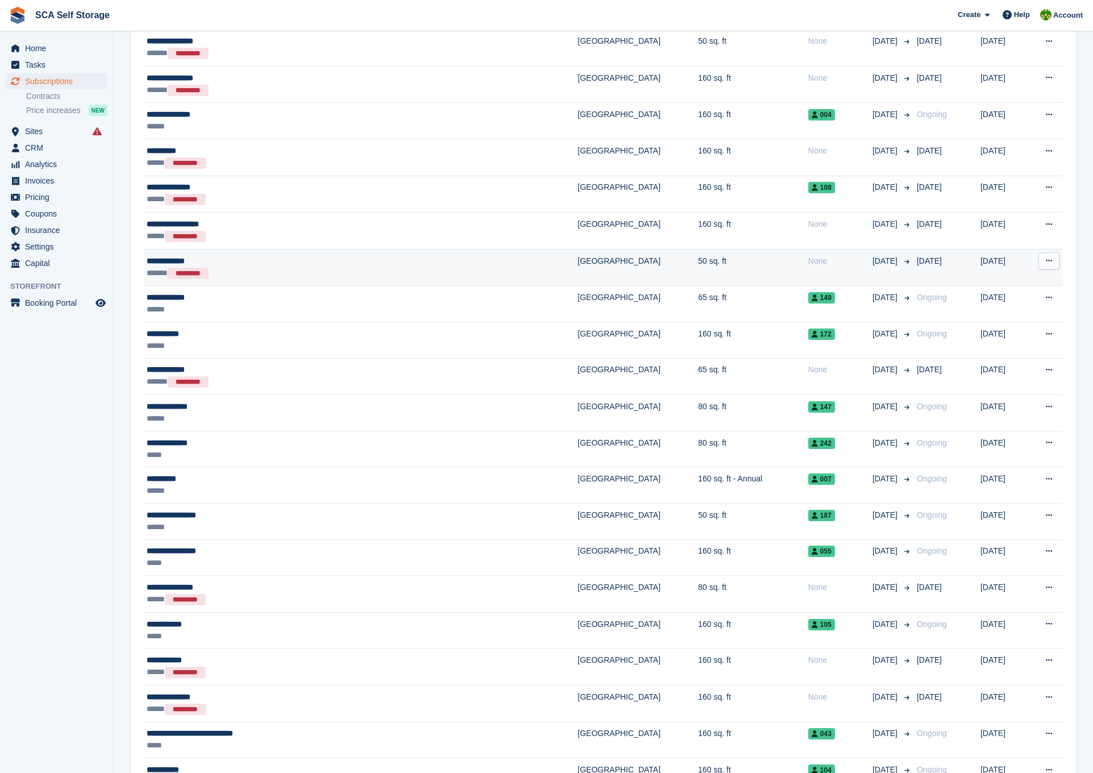
scroll to position [852, 0]
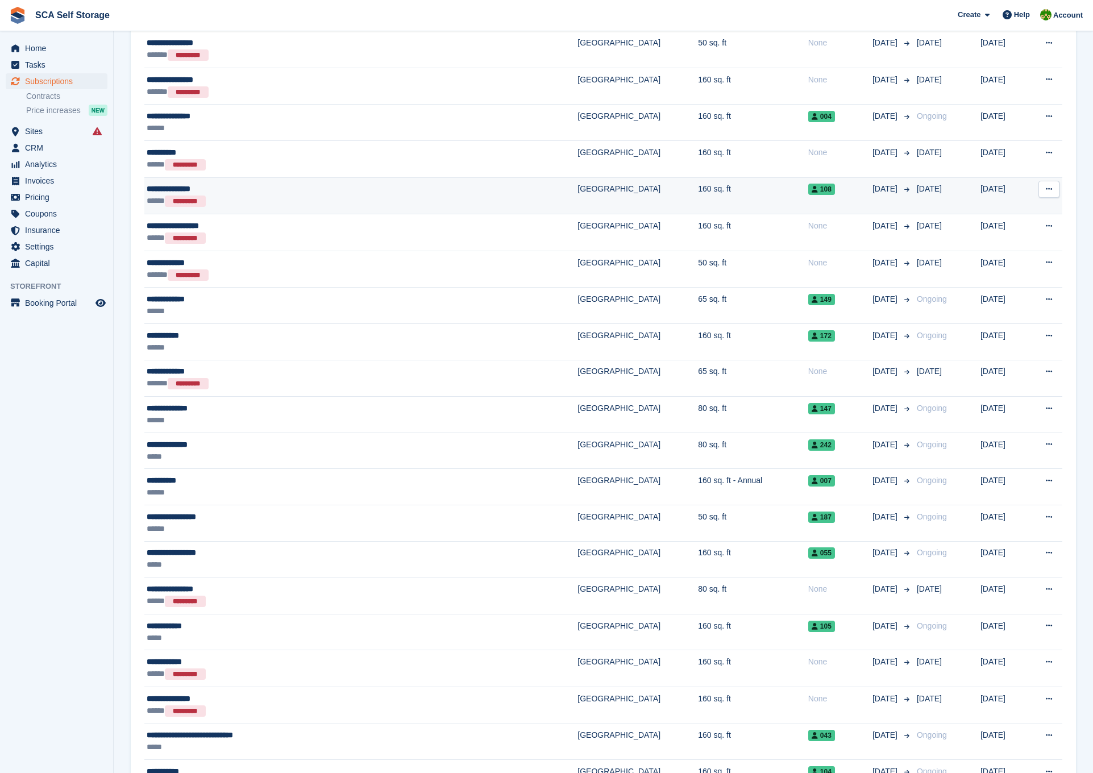
click at [698, 193] on td "160 sq. ft" at bounding box center [753, 195] width 110 height 37
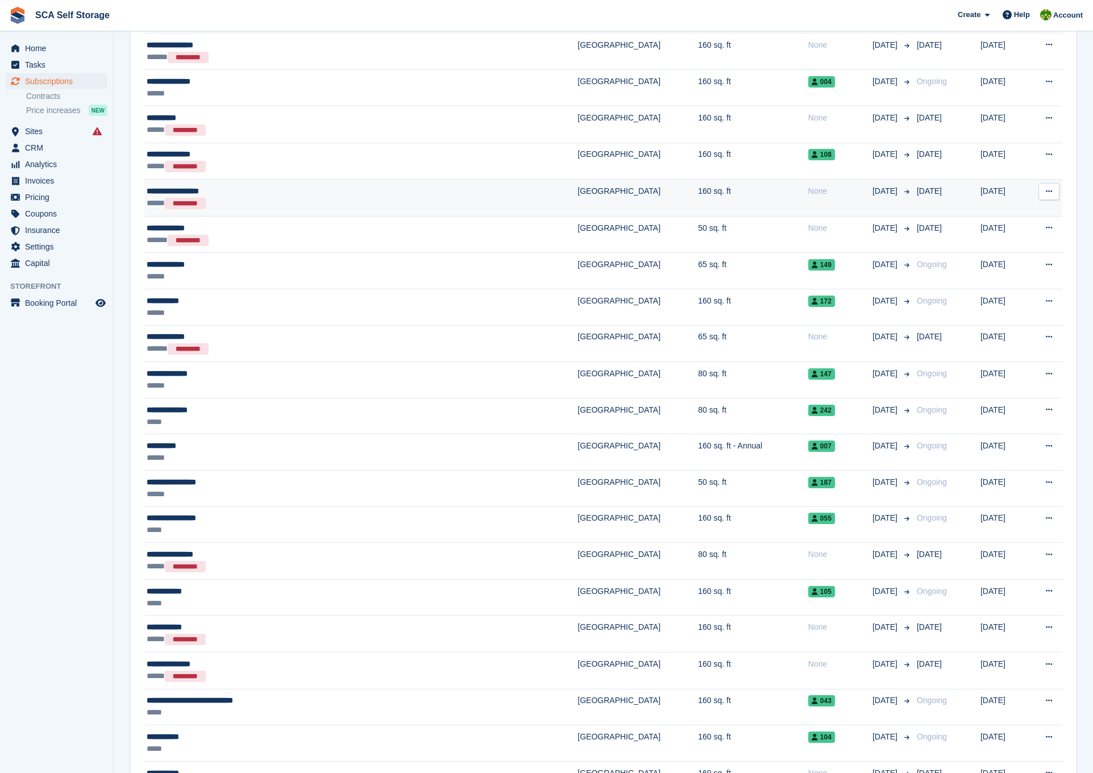
scroll to position [906, 0]
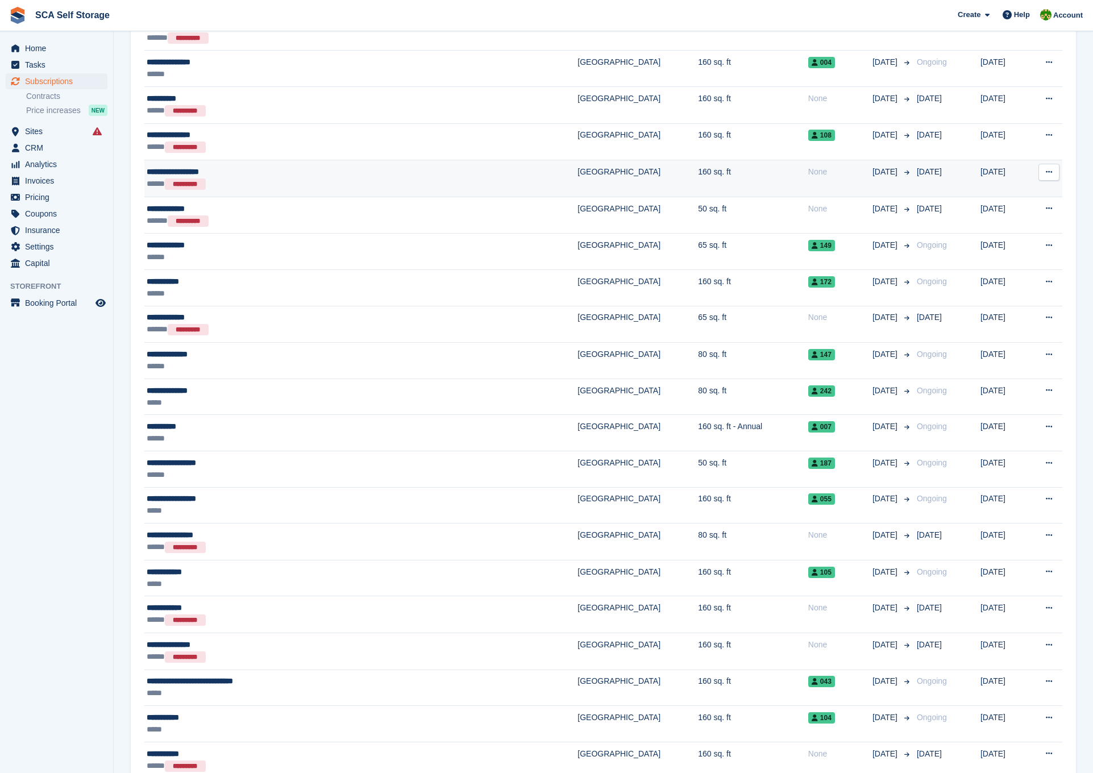
click at [698, 205] on td "50 sq. ft" at bounding box center [753, 215] width 110 height 37
drag, startPoint x: 267, startPoint y: 176, endPoint x: 244, endPoint y: 179, distance: 22.9
click at [267, 176] on div "**********" at bounding box center [295, 172] width 296 height 12
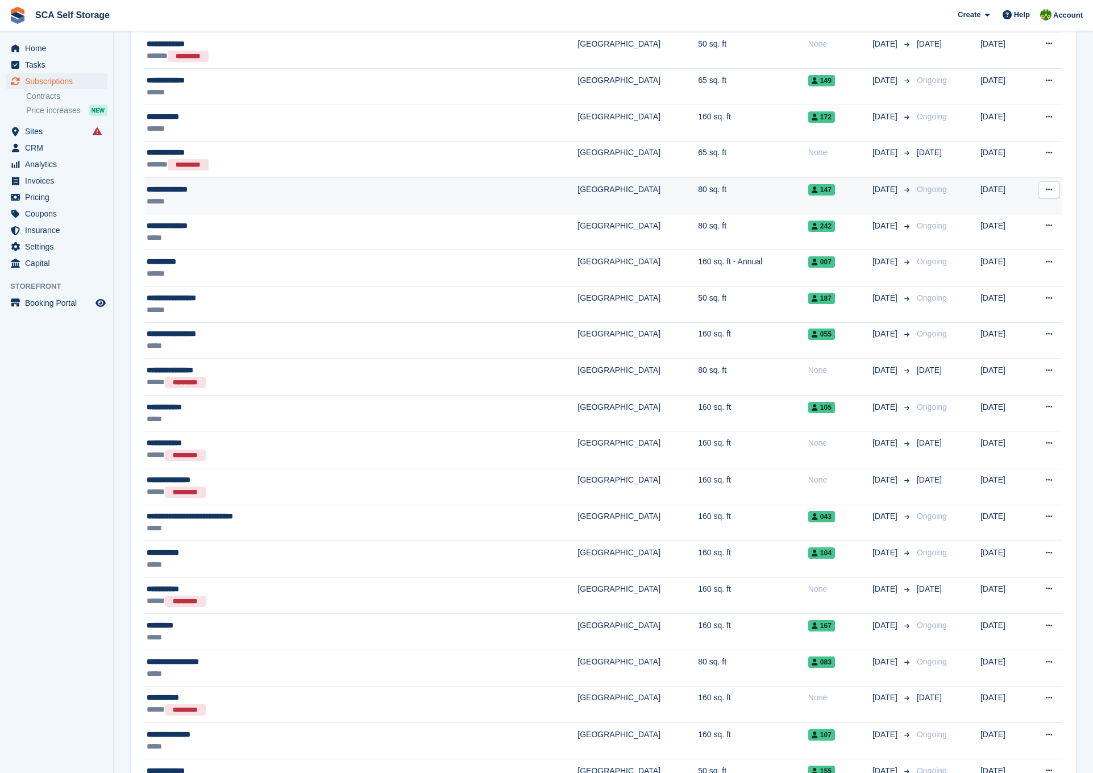
scroll to position [1071, 0]
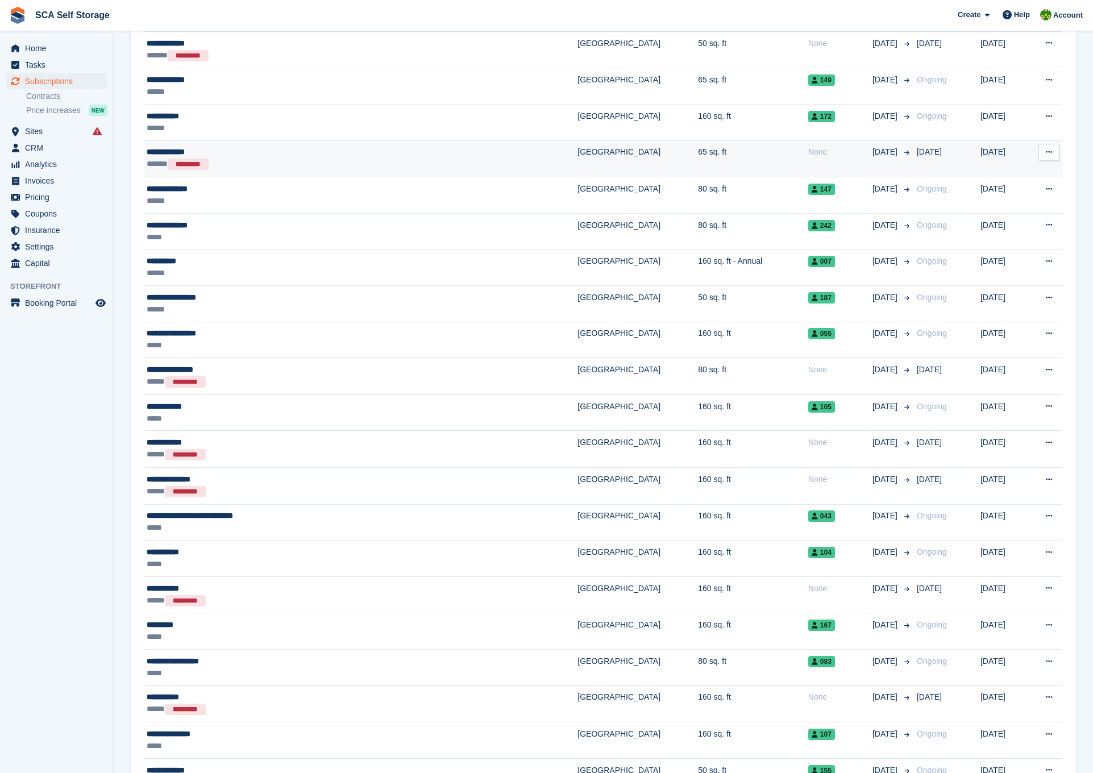
click at [698, 155] on td "65 sq. ft" at bounding box center [753, 158] width 110 height 37
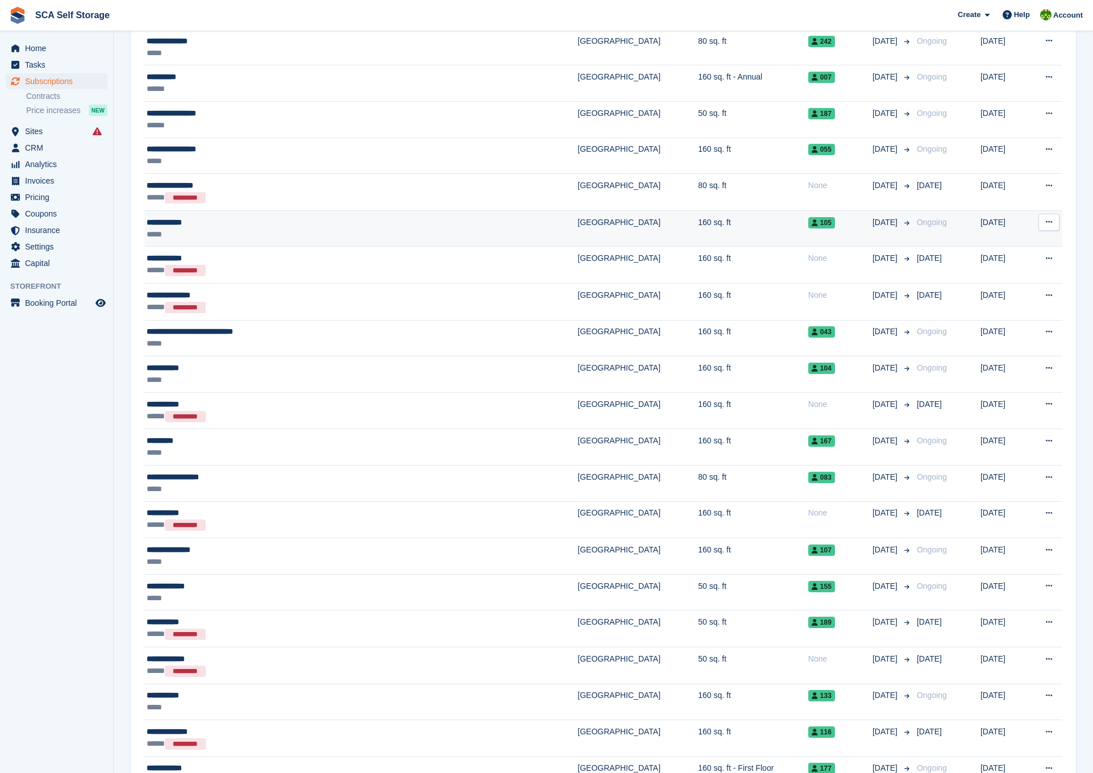
scroll to position [1278, 0]
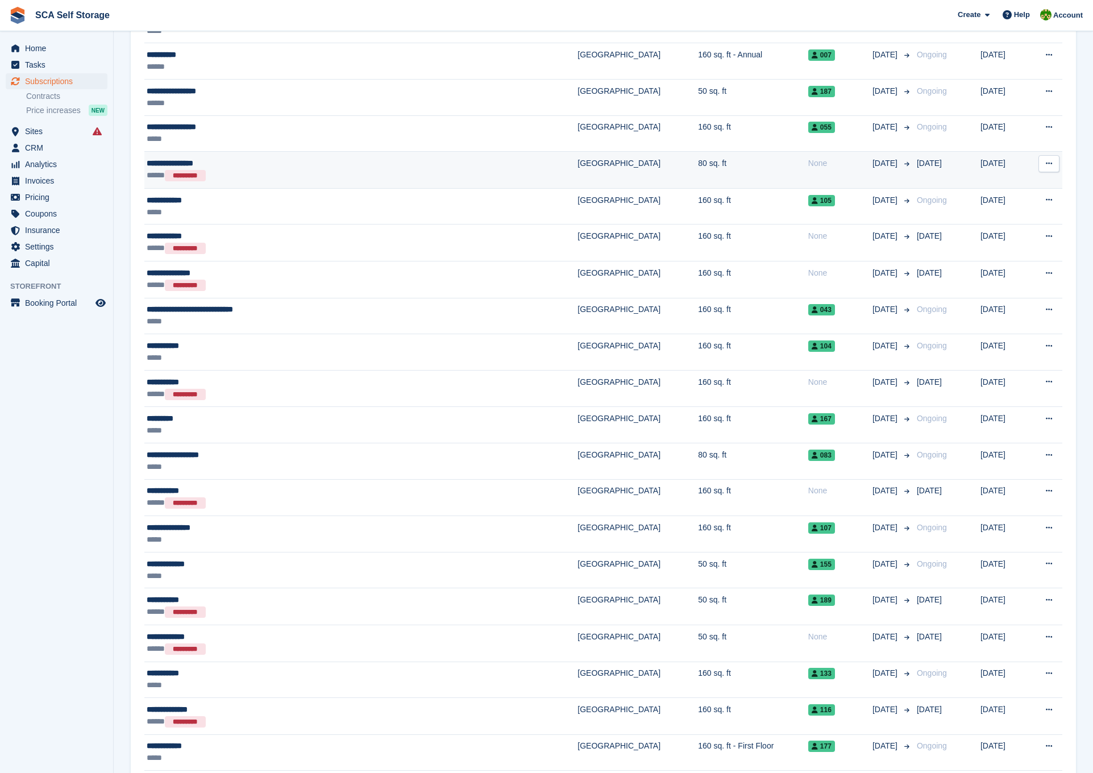
click at [698, 168] on td "80 sq. ft" at bounding box center [753, 170] width 110 height 37
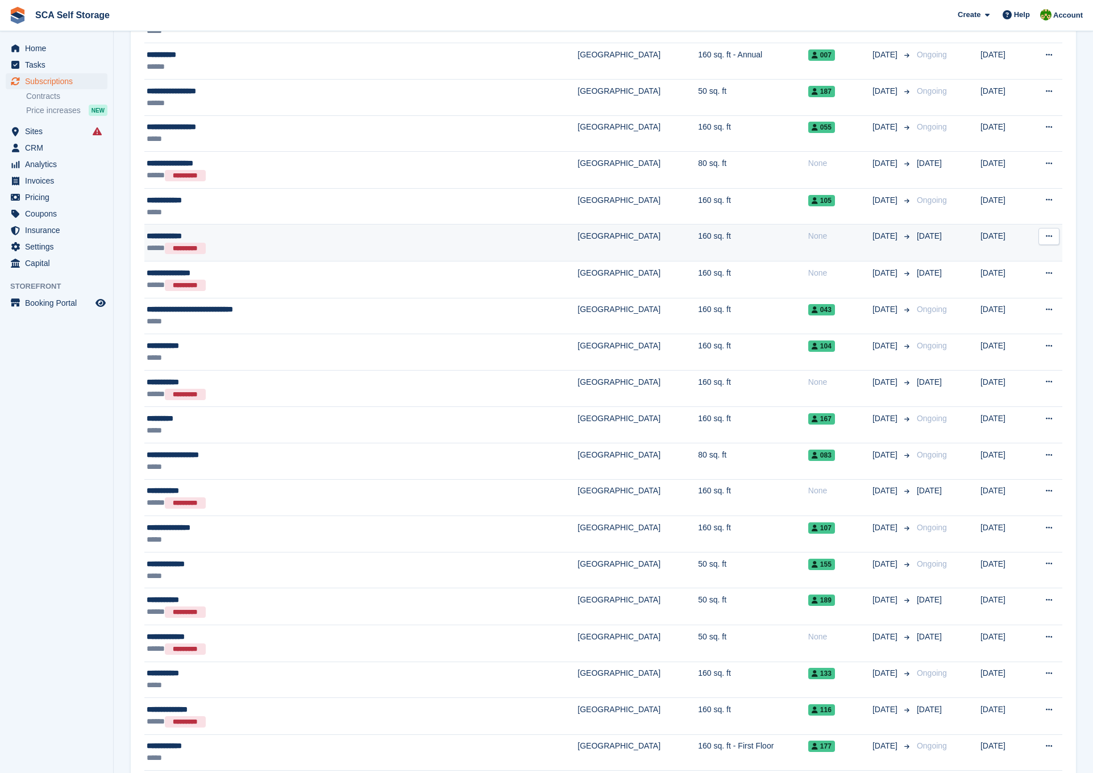
click at [705, 246] on td "160 sq. ft" at bounding box center [753, 243] width 110 height 37
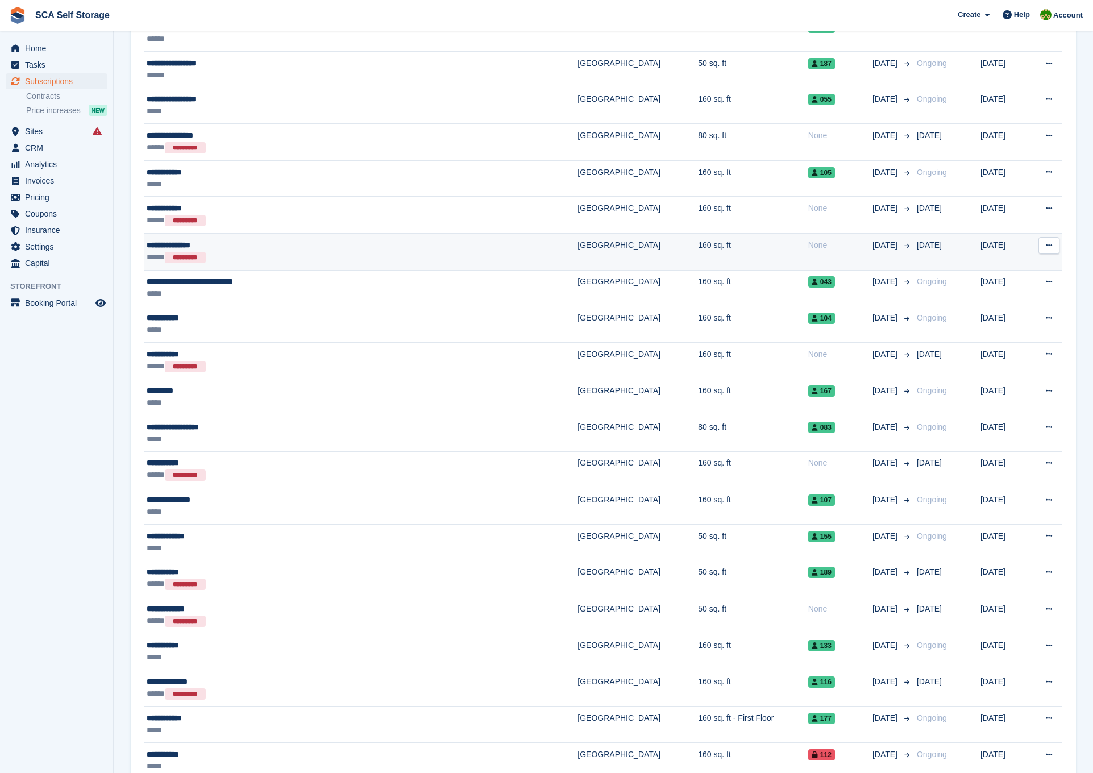
scroll to position [1315, 0]
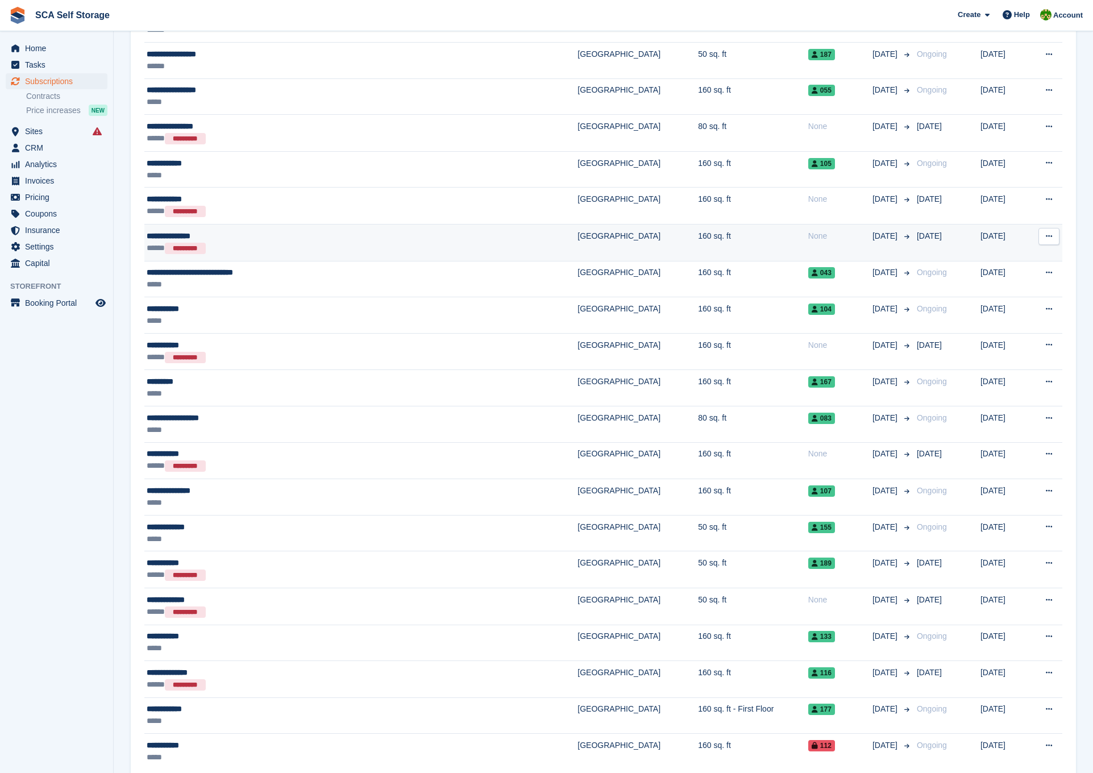
click at [809, 241] on div "None" at bounding box center [841, 236] width 64 height 12
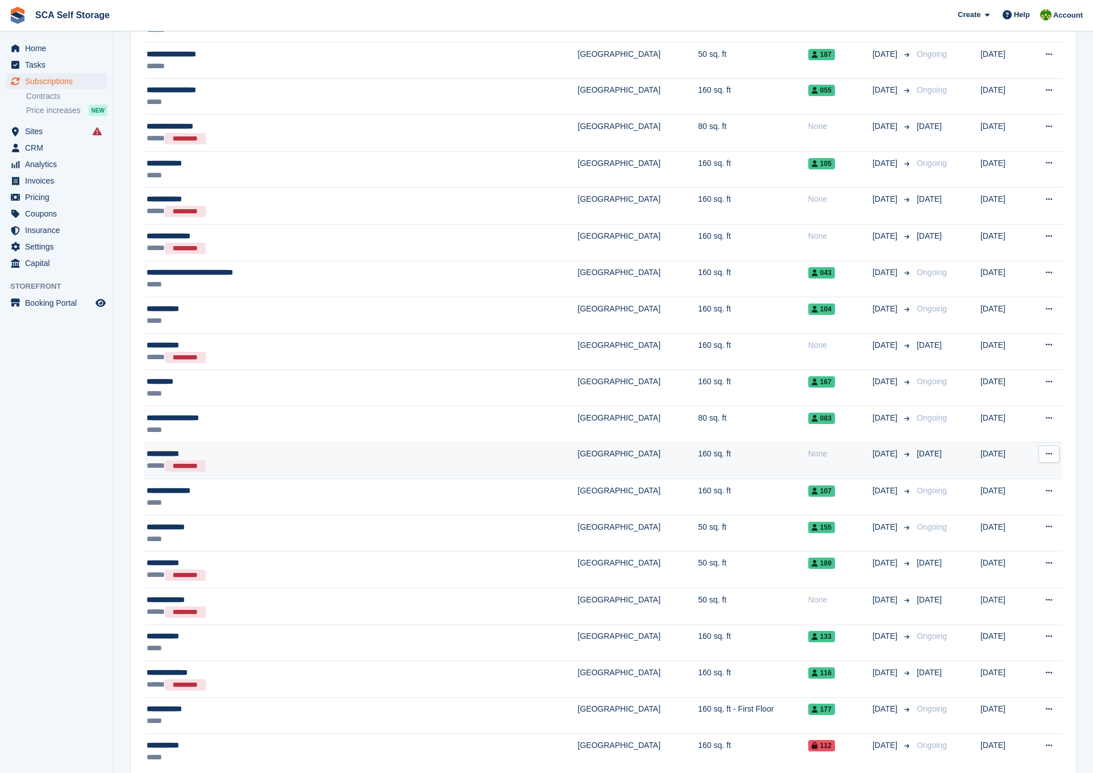
scroll to position [1329, 0]
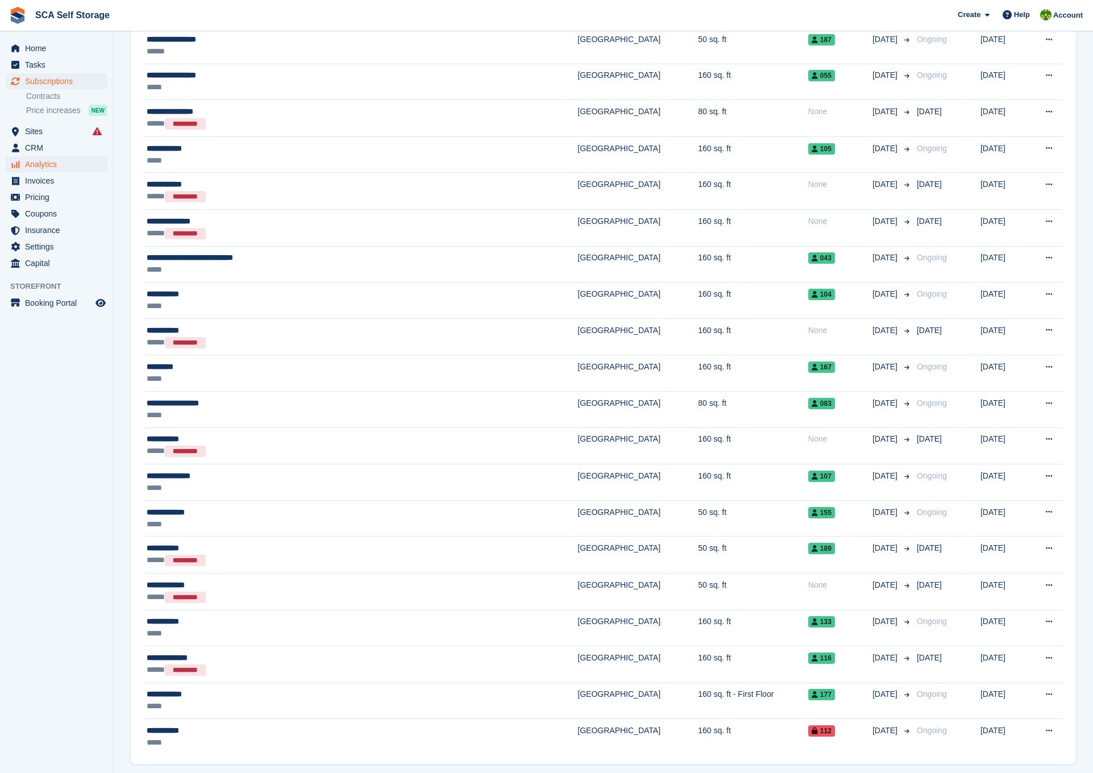
click at [38, 160] on span "Analytics" at bounding box center [59, 164] width 68 height 16
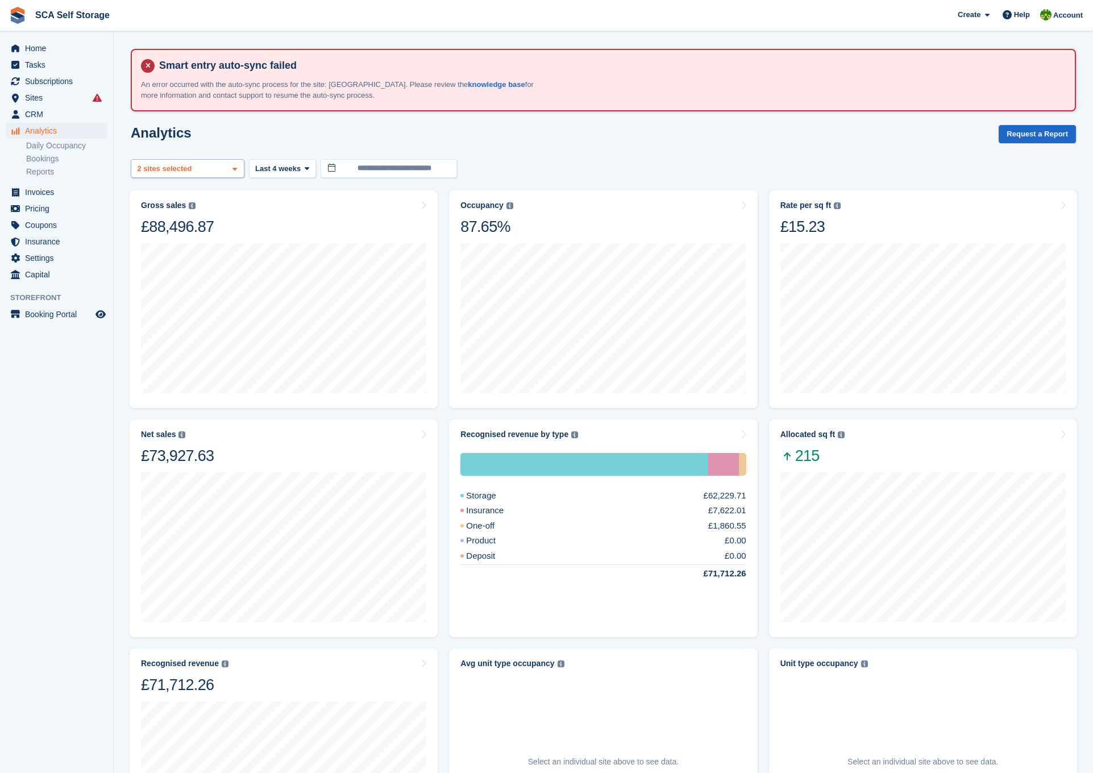
click at [191, 167] on div "2 sites selected" at bounding box center [165, 168] width 61 height 11
click at [179, 221] on div "Sunderland" at bounding box center [187, 222] width 103 height 19
select select "****"
click at [292, 167] on span "Last 4 weeks" at bounding box center [277, 168] width 45 height 11
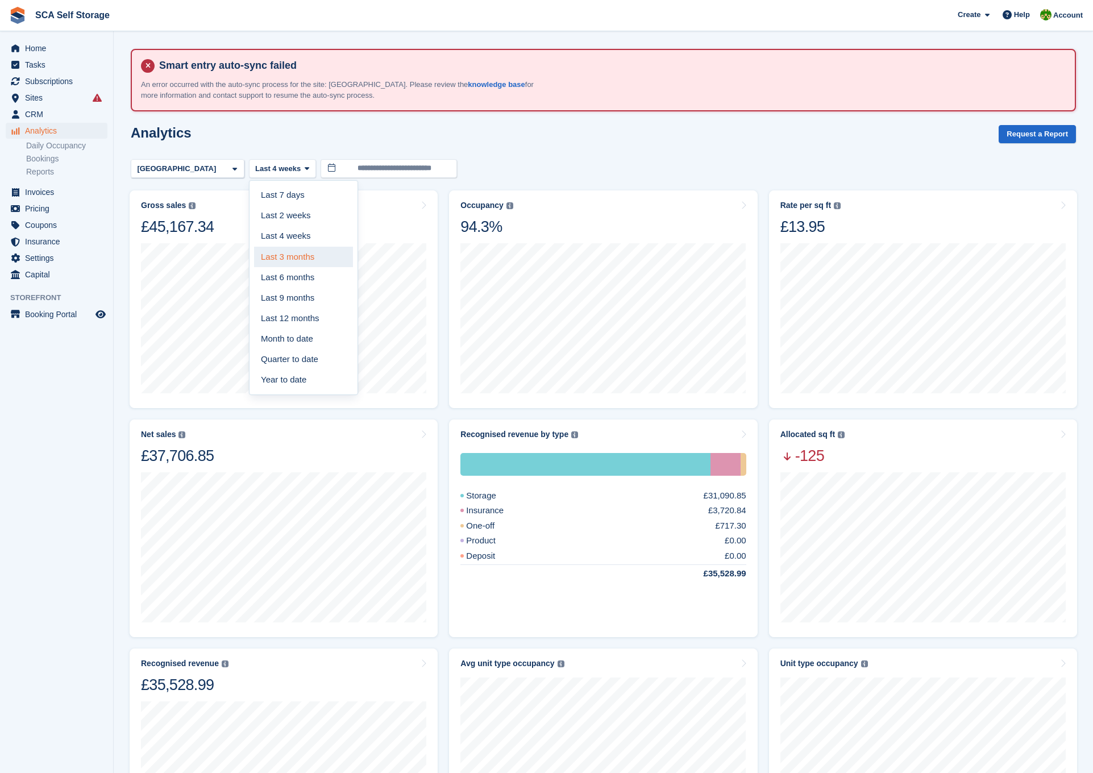
click at [305, 259] on link "Last 3 months" at bounding box center [303, 257] width 99 height 20
click at [609, 213] on div "Occupancy Percentage of all allocated units in terms of area. Includes units wi…" at bounding box center [603, 219] width 285 height 36
click at [301, 432] on div "Net sales The sum of all finalised invoices, after discount and excluding tax. …" at bounding box center [283, 448] width 285 height 36
click at [293, 684] on div "Recognised revenue The sum of all finalised invoices, after discount and exclud…" at bounding box center [283, 677] width 285 height 36
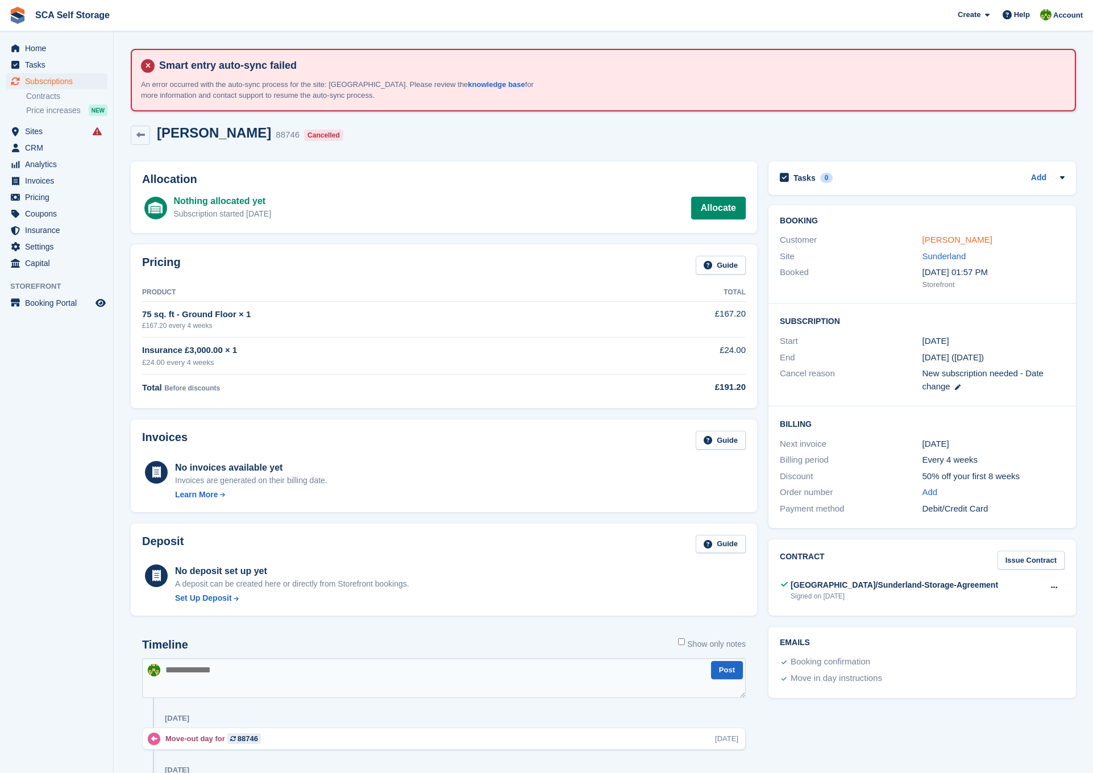
click at [970, 240] on link "Sydney Greenwell-Green" at bounding box center [958, 240] width 70 height 10
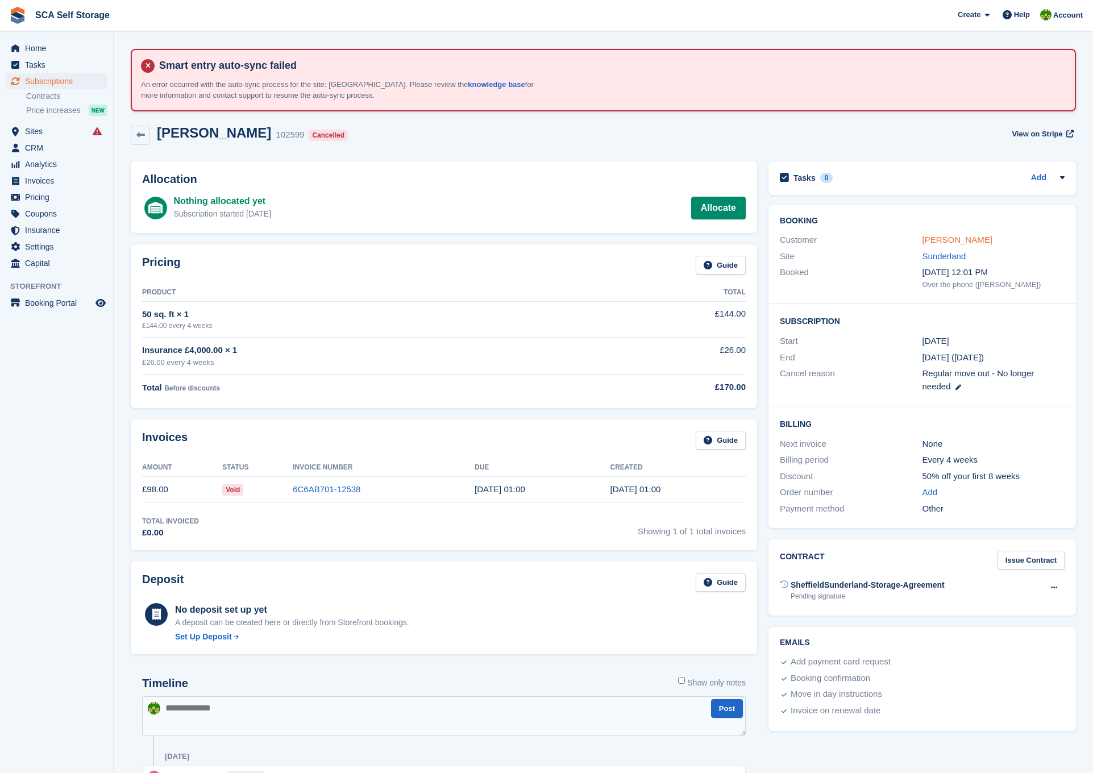
click at [952, 239] on link "Matthew He" at bounding box center [958, 240] width 70 height 10
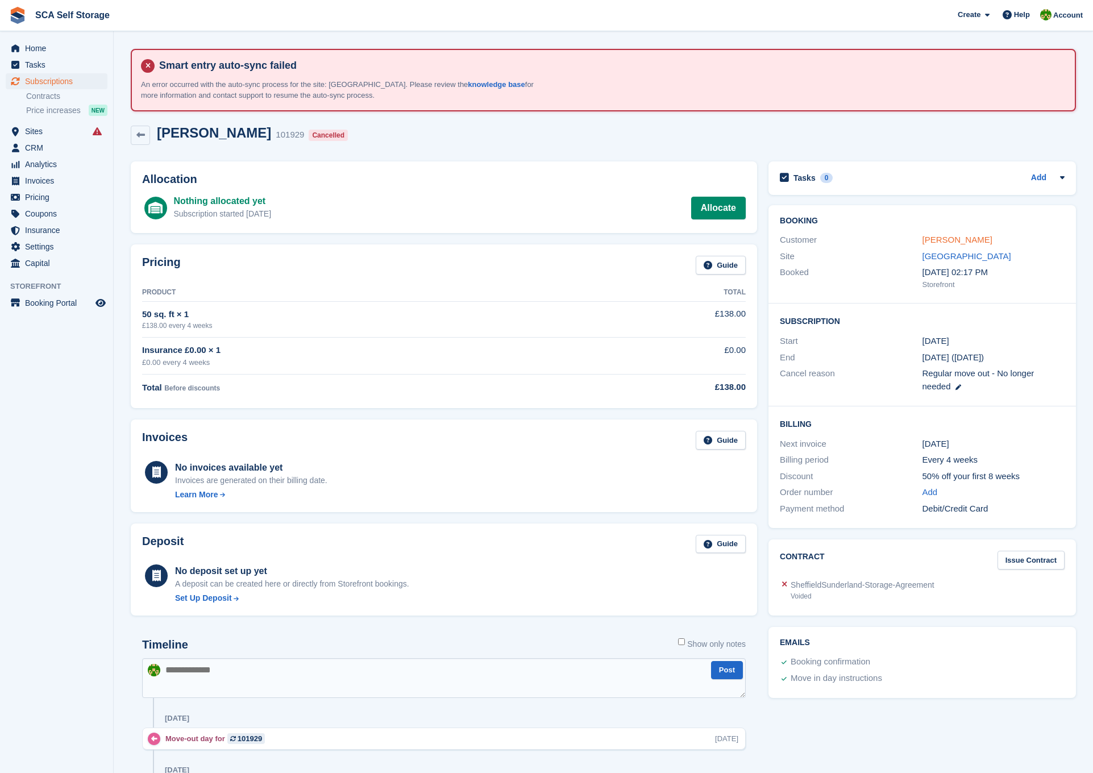
click at [958, 238] on link "Joanne Robertson" at bounding box center [958, 240] width 70 height 10
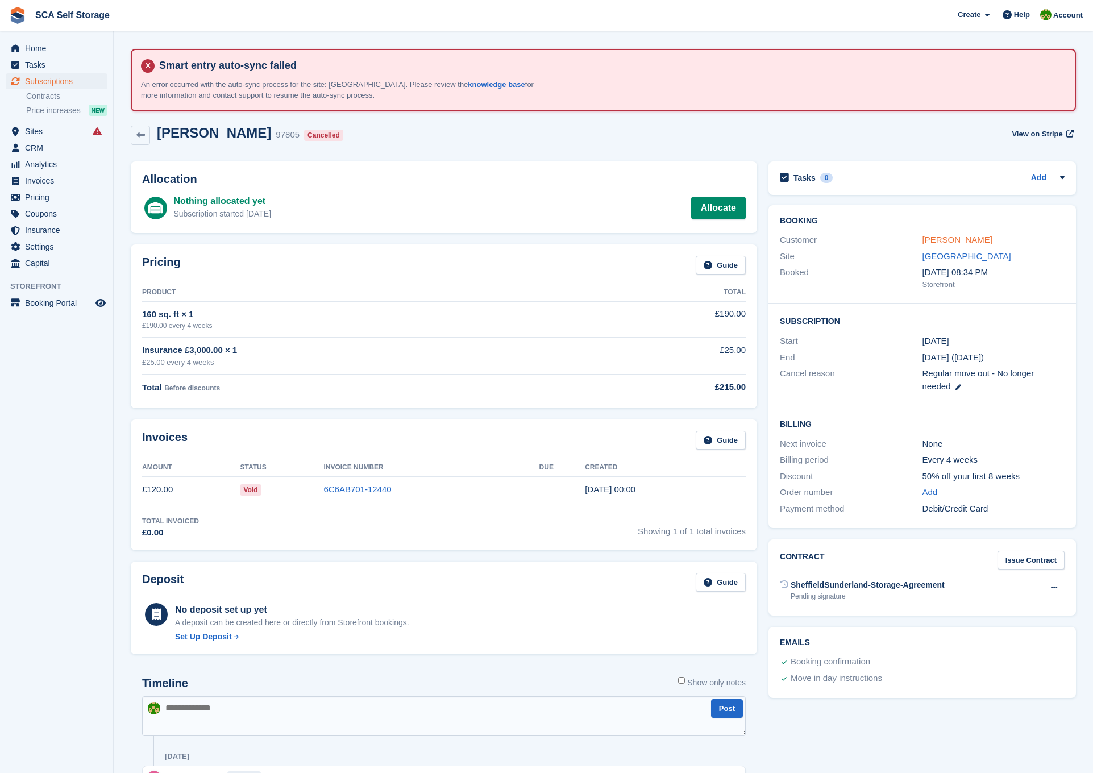
click at [962, 239] on link "Asha Benny" at bounding box center [958, 240] width 70 height 10
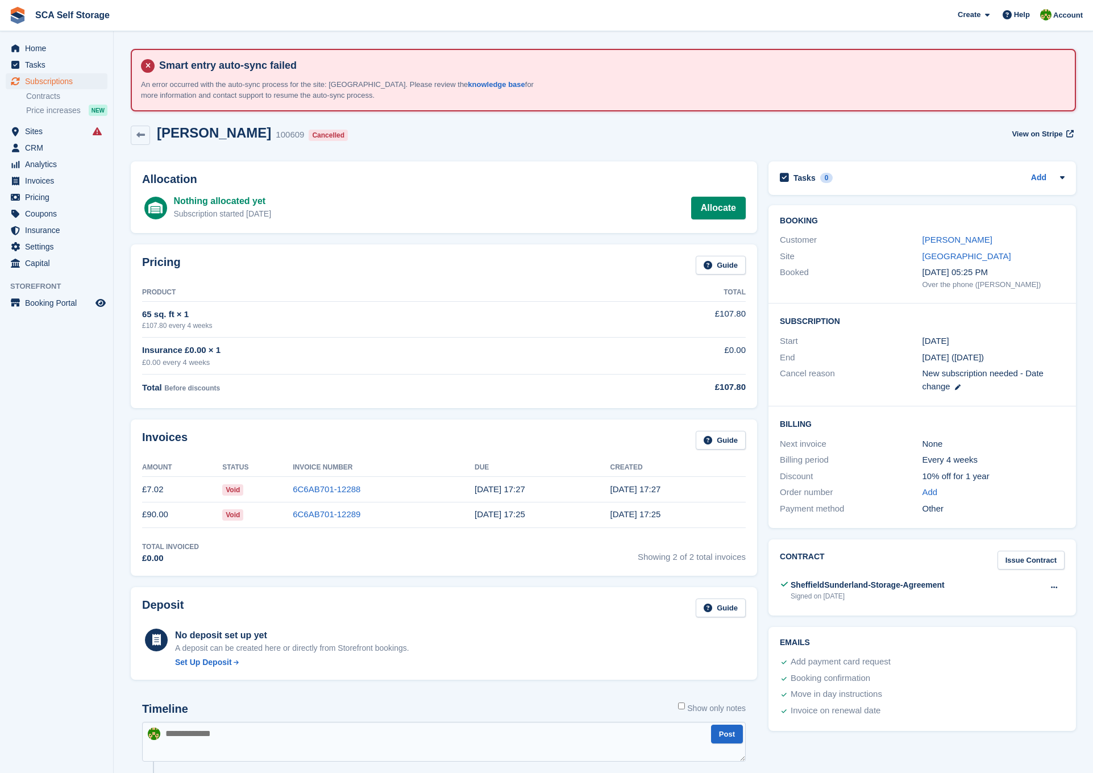
drag, startPoint x: 937, startPoint y: 235, endPoint x: 69, endPoint y: 0, distance: 899.0
click at [936, 235] on link "[PERSON_NAME]" at bounding box center [958, 240] width 70 height 10
